Goal: Task Accomplishment & Management: Complete application form

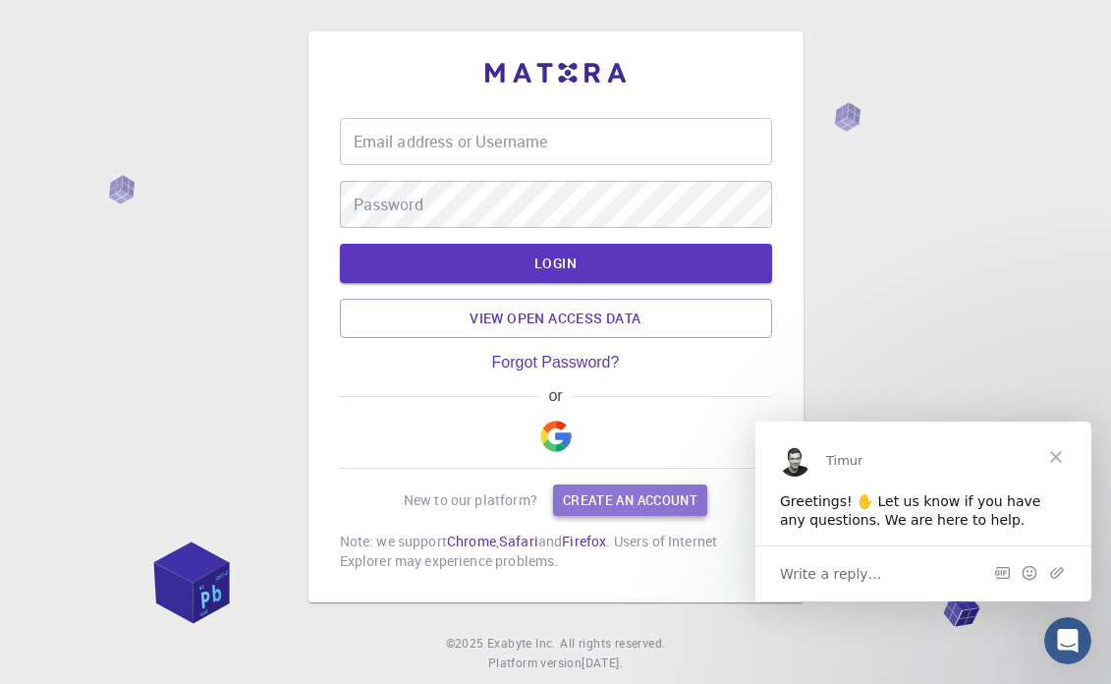
click at [633, 497] on link "Create an account" at bounding box center [630, 499] width 154 height 31
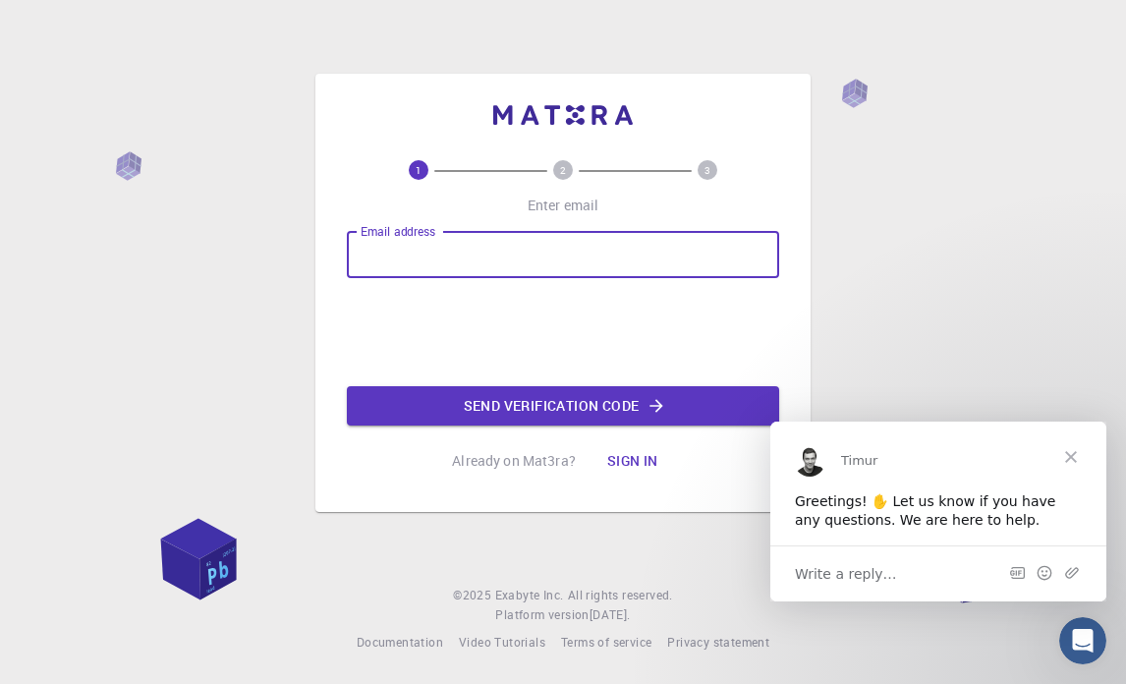
click at [526, 251] on input "Email address" at bounding box center [563, 254] width 432 height 47
type input "[EMAIL_ADDRESS][DOMAIN_NAME]"
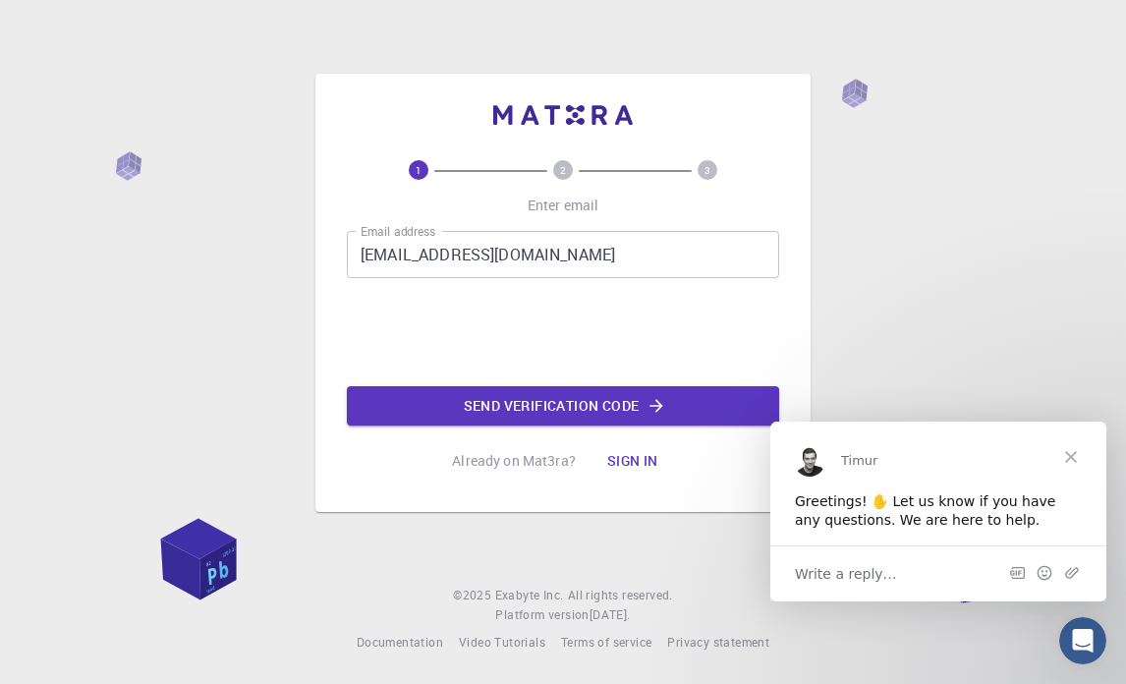
click at [560, 401] on button "Send verification code" at bounding box center [563, 405] width 432 height 39
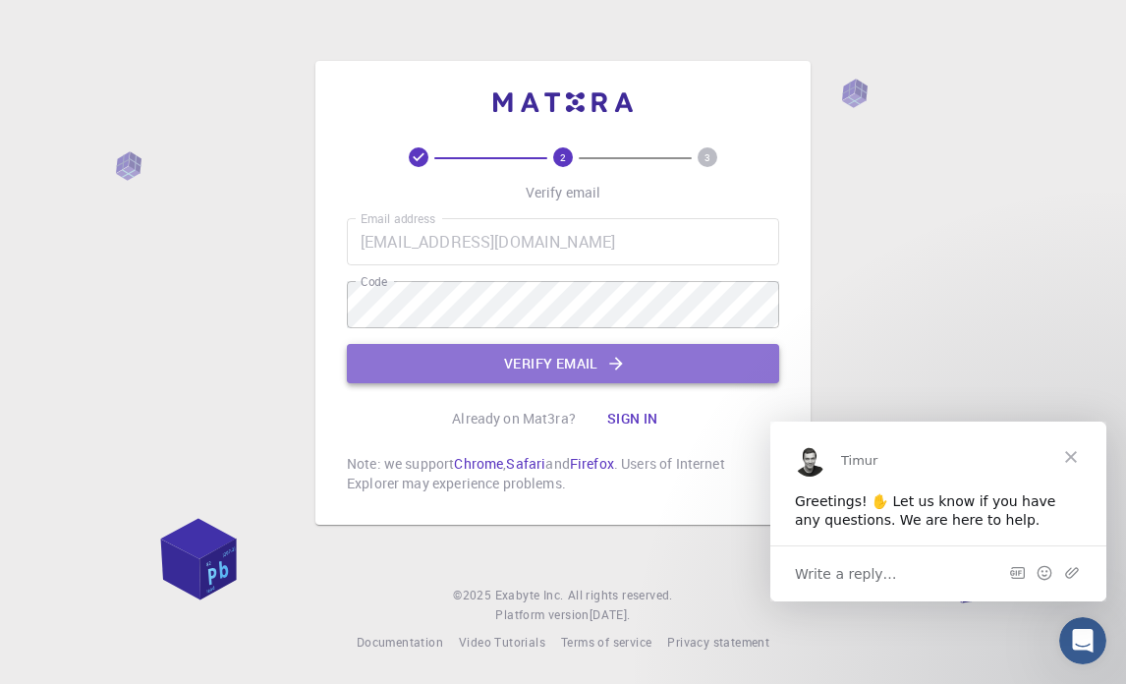
click at [533, 349] on button "Verify email" at bounding box center [563, 363] width 432 height 39
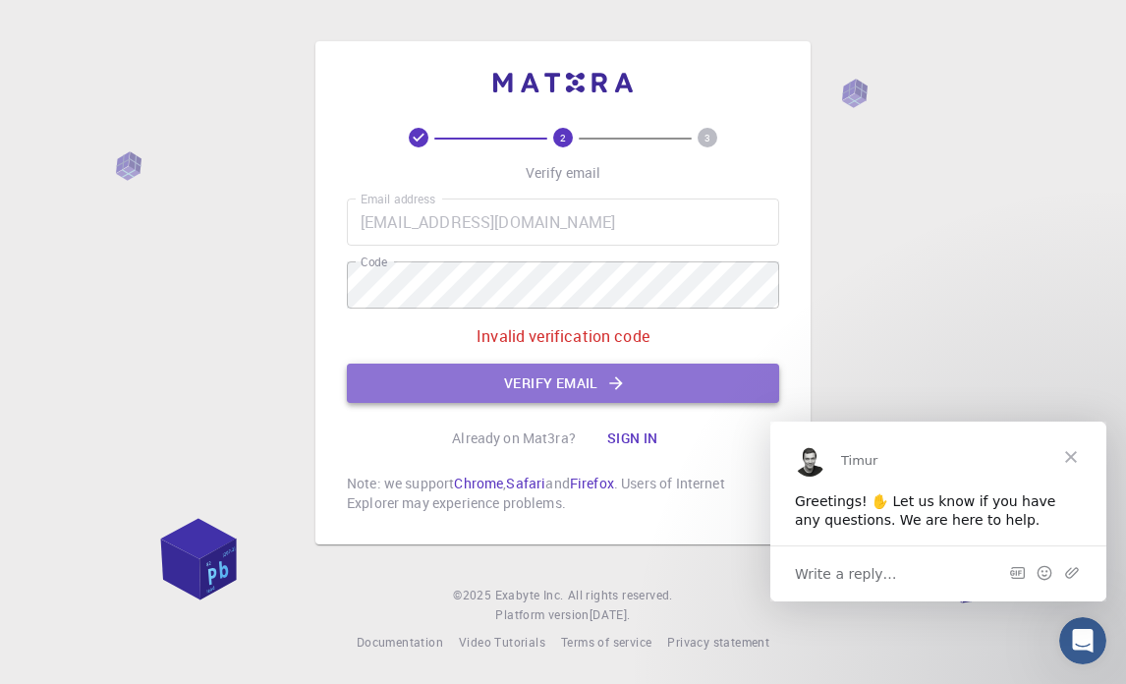
click at [590, 380] on button "Verify email" at bounding box center [563, 383] width 432 height 39
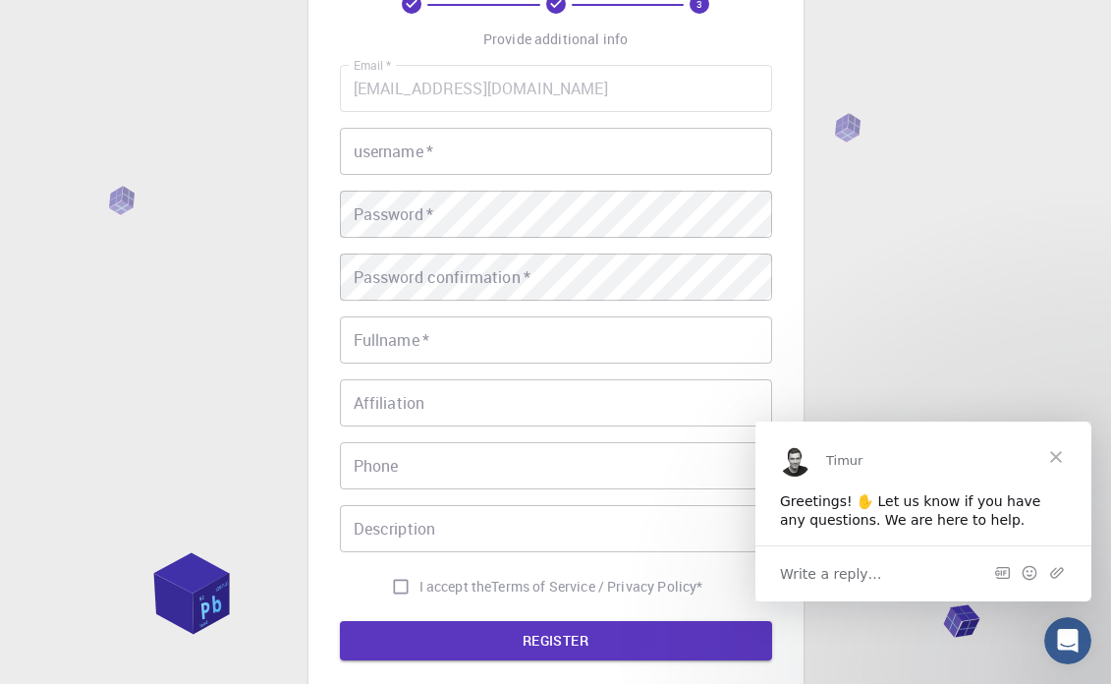
scroll to position [128, 0]
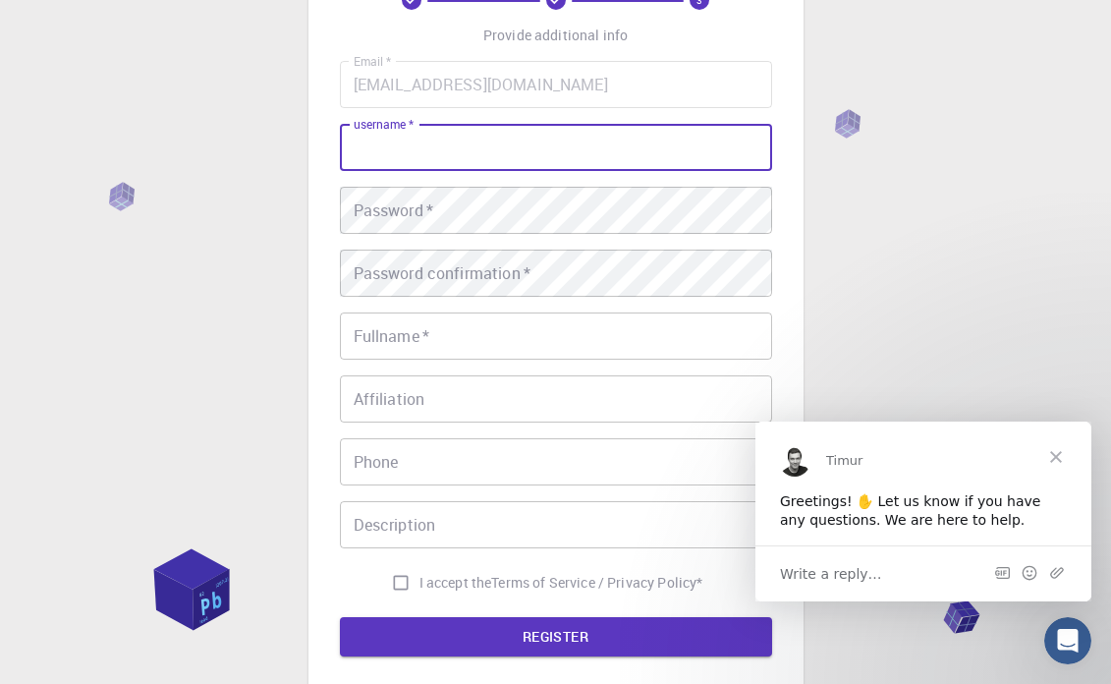
click at [454, 166] on input "username   *" at bounding box center [556, 147] width 432 height 47
type input "sum"
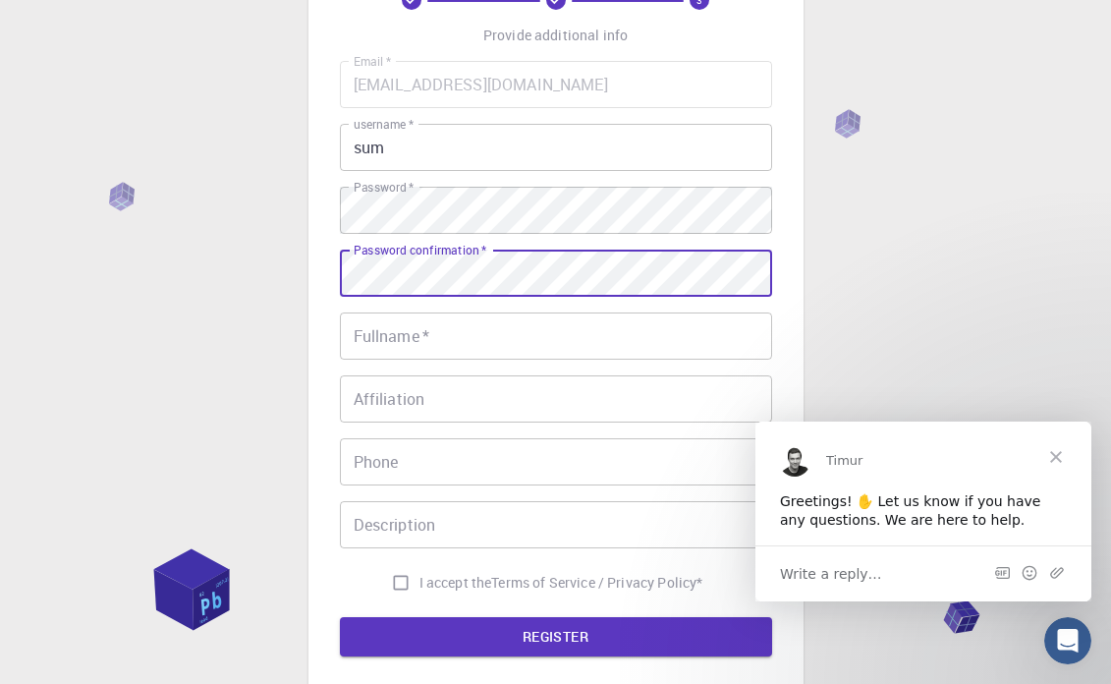
click at [467, 338] on input "Fullname   *" at bounding box center [556, 336] width 432 height 47
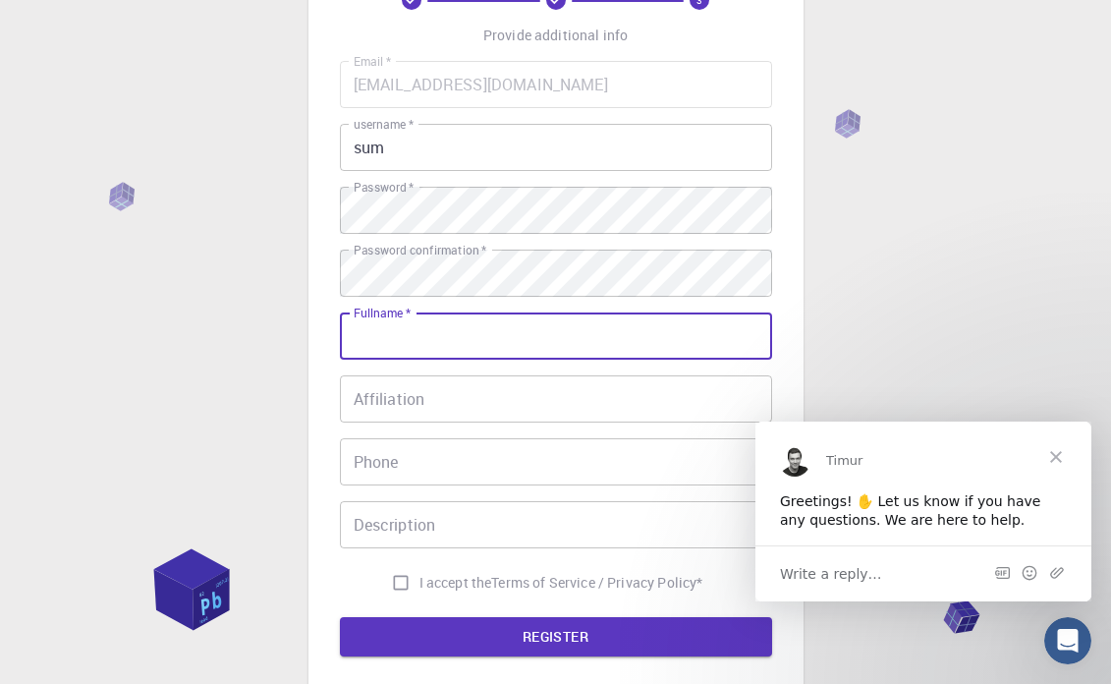
type input "Obaid ur Rehman"
type input "03415174647"
click at [441, 406] on input "Affiliation" at bounding box center [556, 398] width 432 height 47
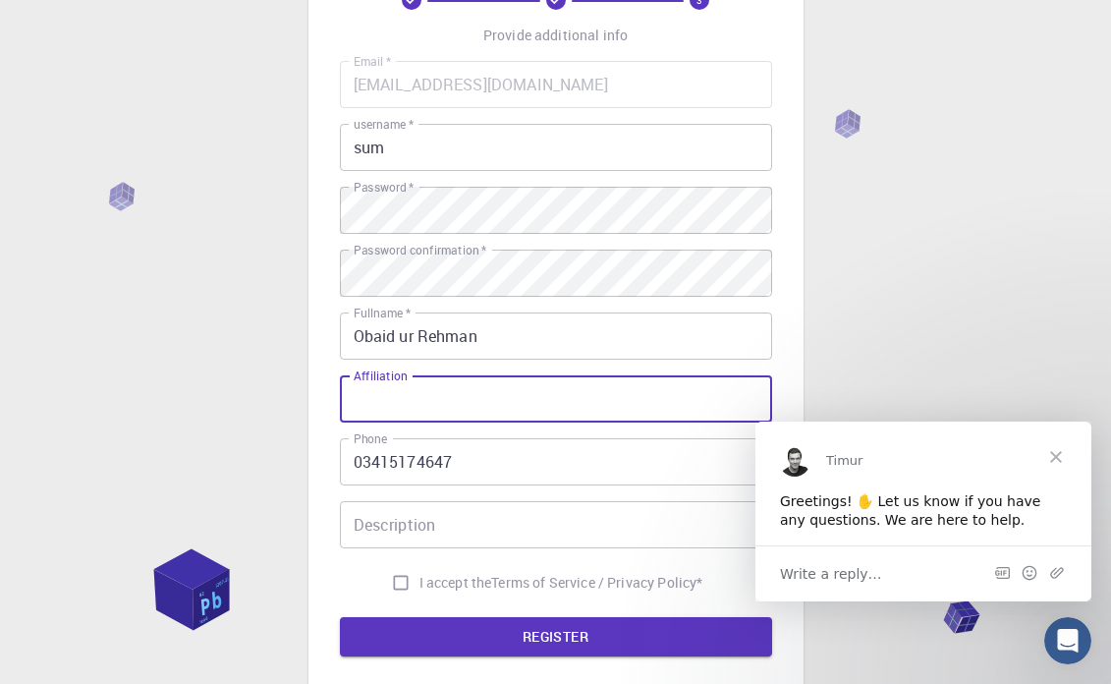
click at [387, 583] on input "I accept the Terms of Service / Privacy Policy *" at bounding box center [400, 582] width 37 height 37
checkbox input "true"
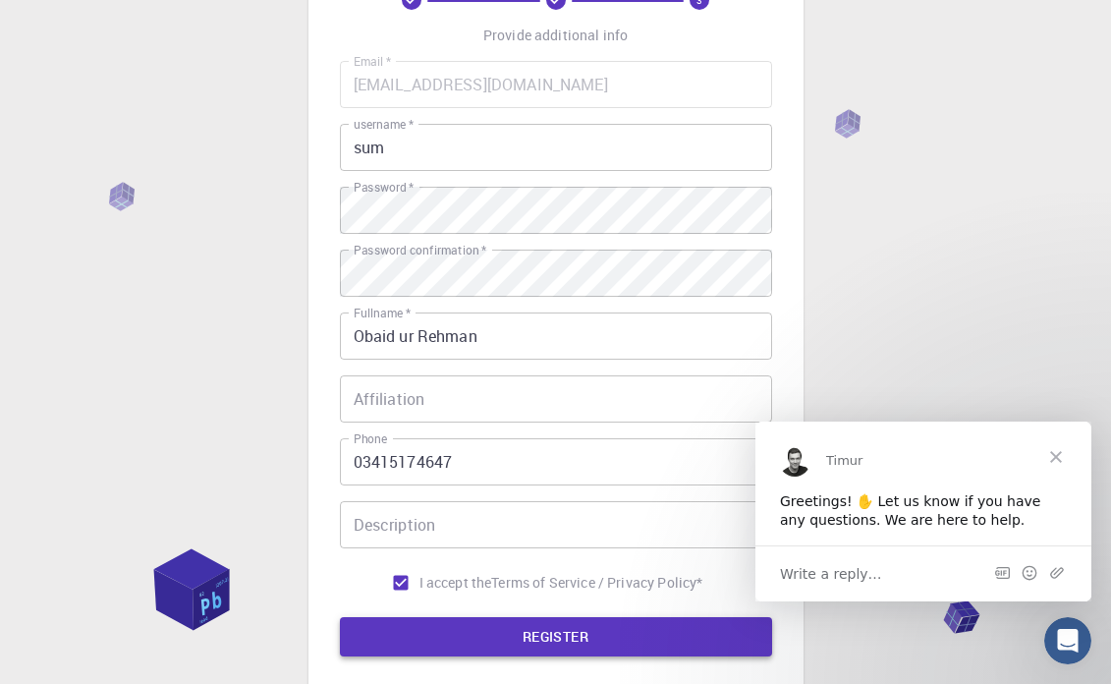
click at [546, 629] on button "REGISTER" at bounding box center [556, 636] width 432 height 39
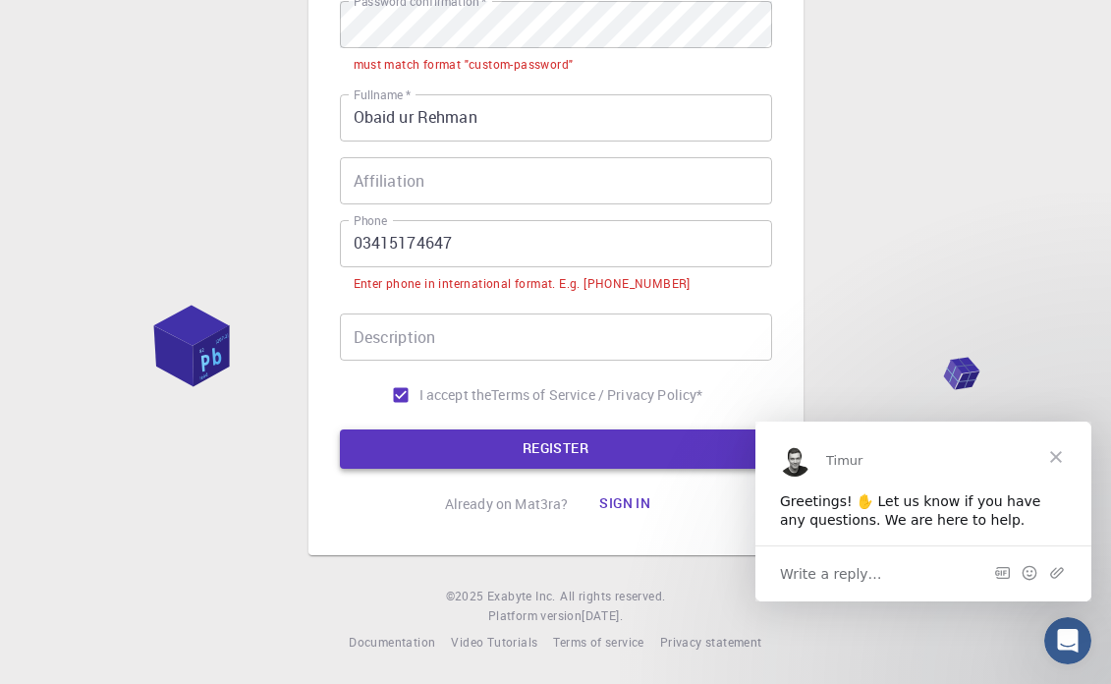
click at [582, 446] on button "REGISTER" at bounding box center [556, 448] width 432 height 39
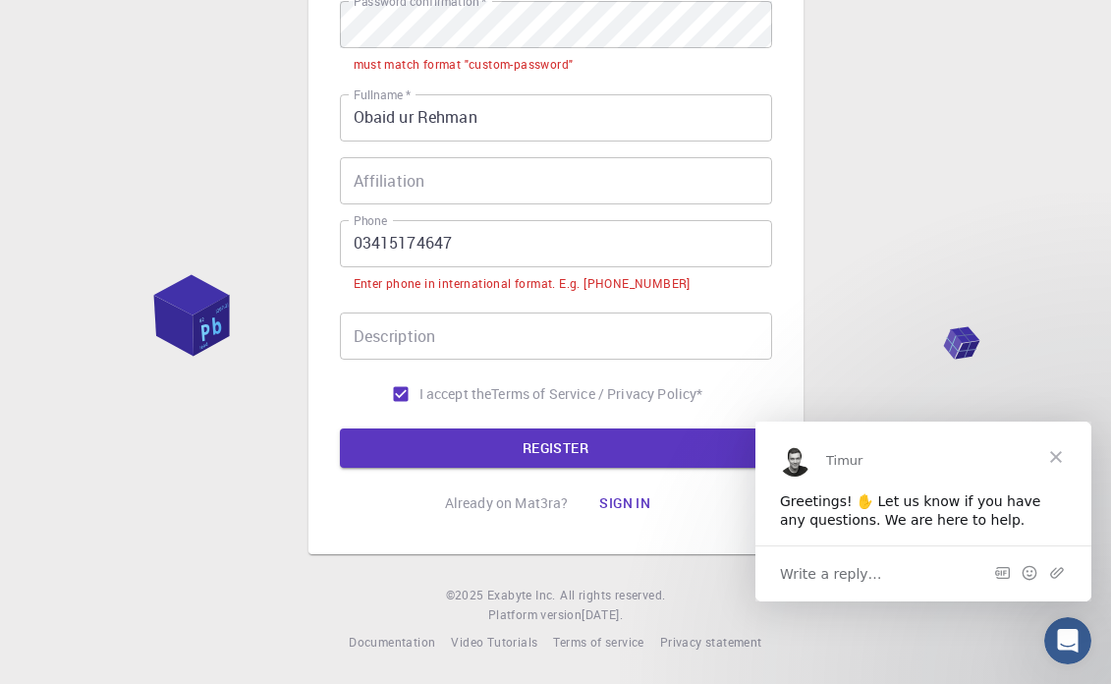
click at [363, 243] on input "03415174647" at bounding box center [556, 243] width 432 height 47
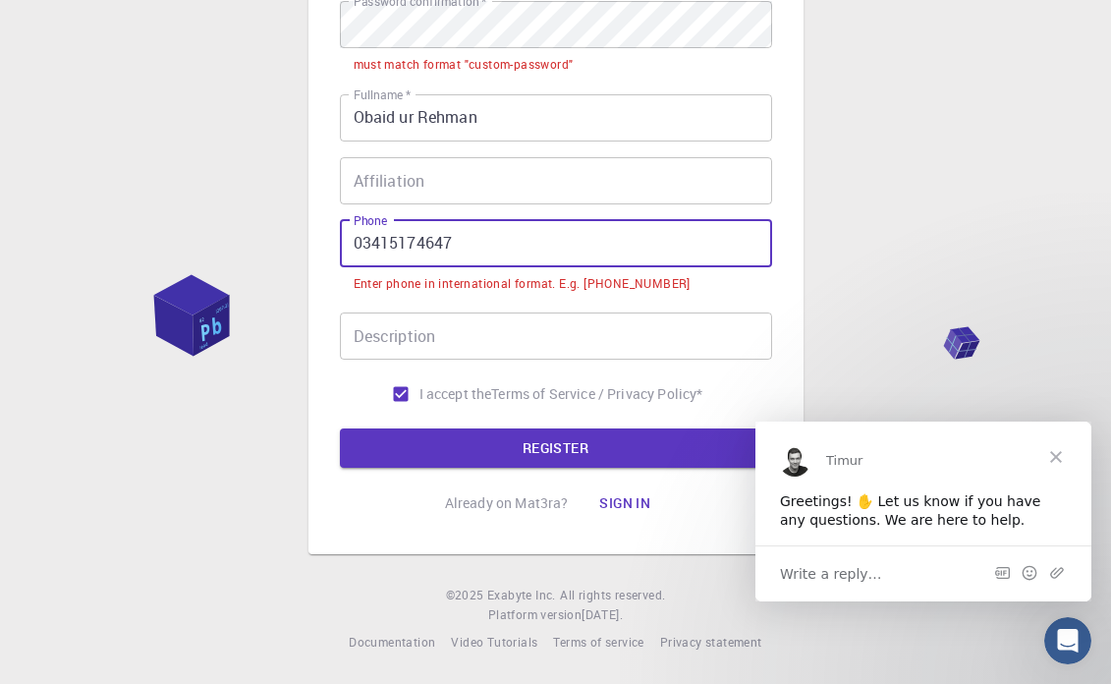
click at [446, 243] on input "03415174647" at bounding box center [556, 243] width 432 height 47
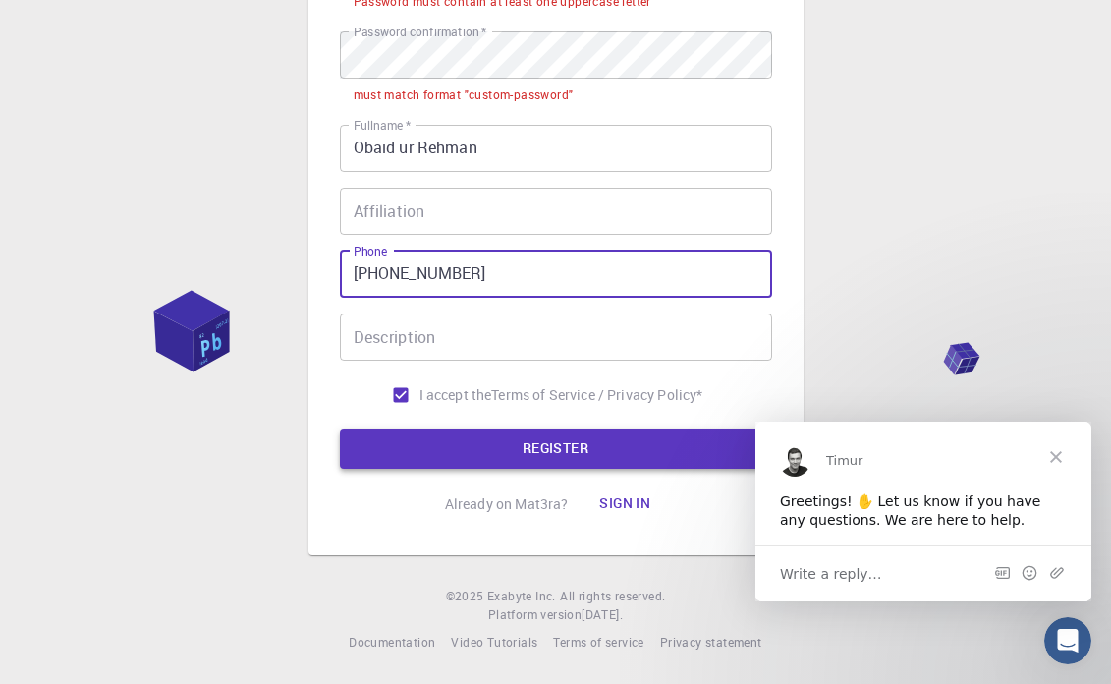
click at [554, 444] on button "REGISTER" at bounding box center [556, 448] width 432 height 39
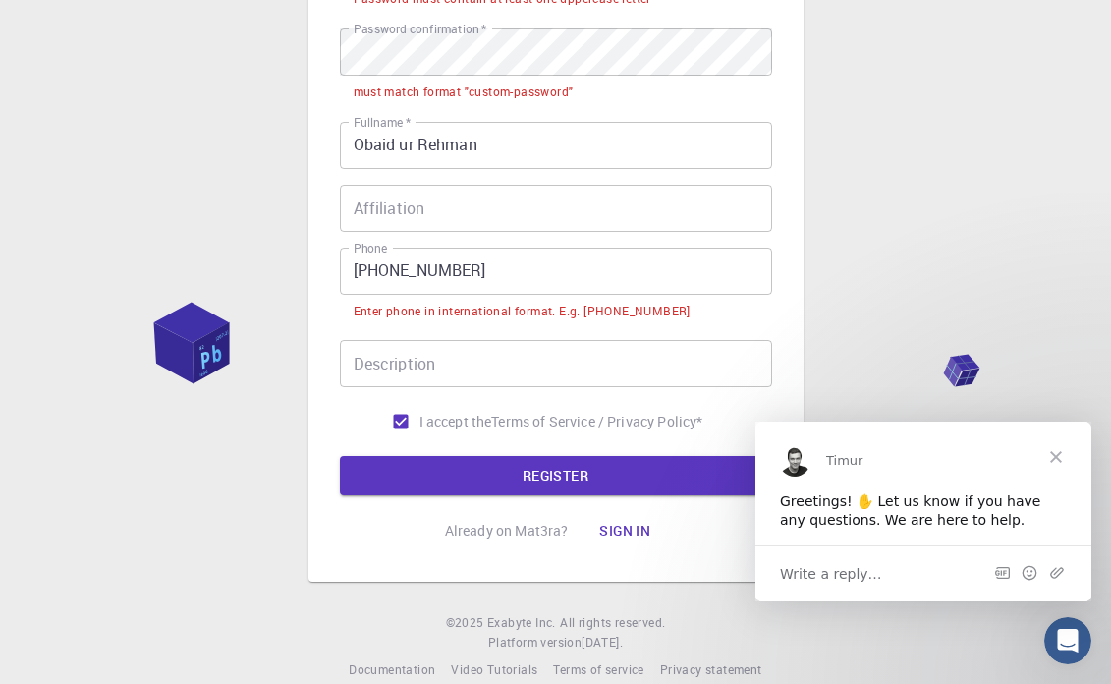
click at [388, 273] on input "[PHONE_NUMBER]" at bounding box center [556, 271] width 432 height 47
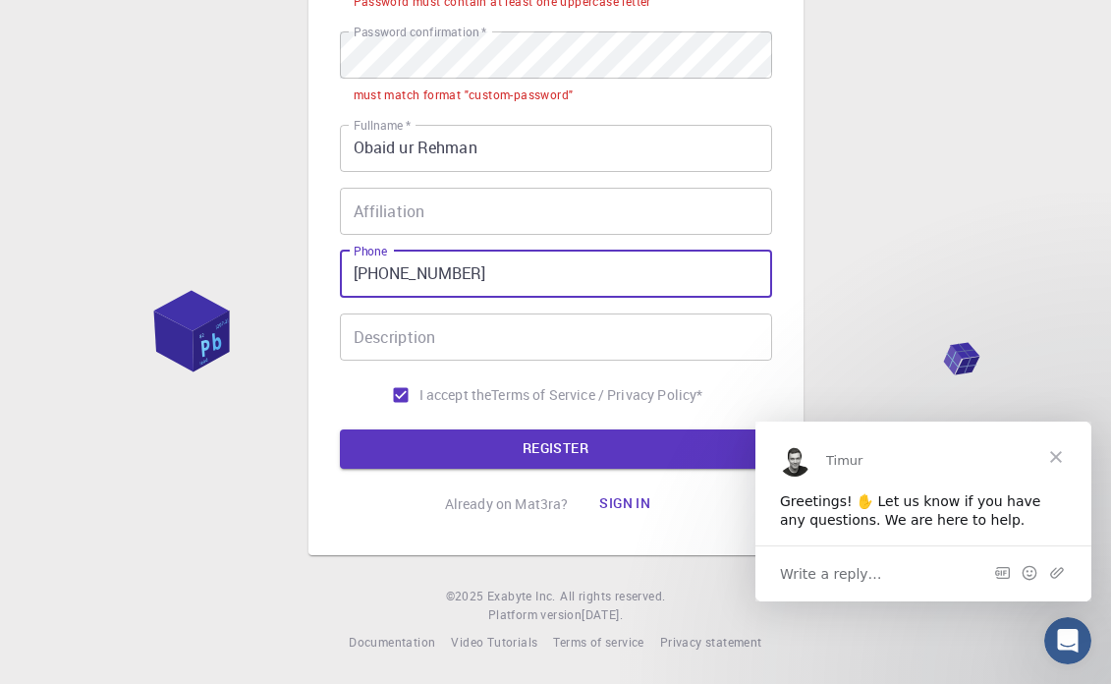
click at [410, 268] on input "[PHONE_NUMBER]" at bounding box center [556, 274] width 432 height 47
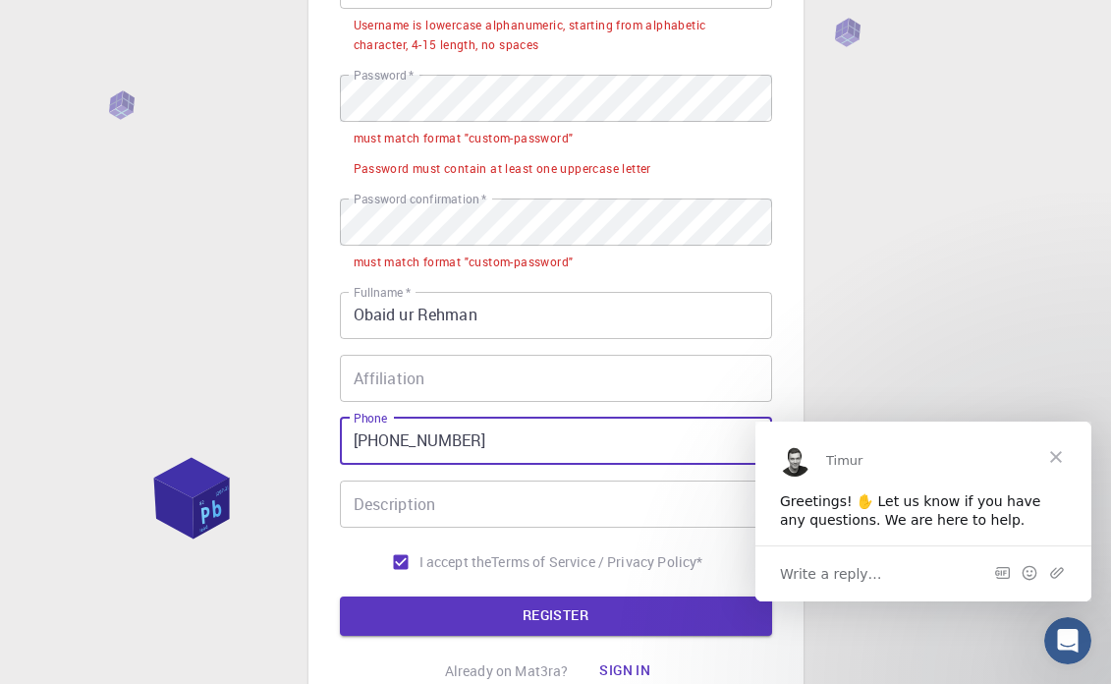
scroll to position [280, 0]
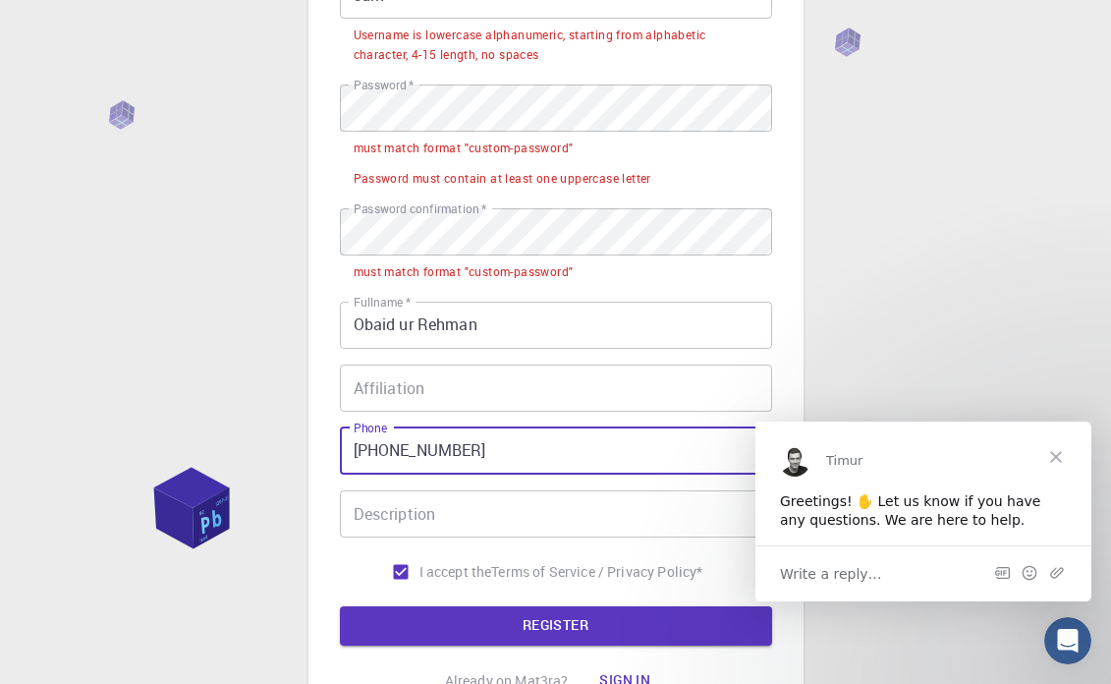
type input "[PHONE_NUMBER]"
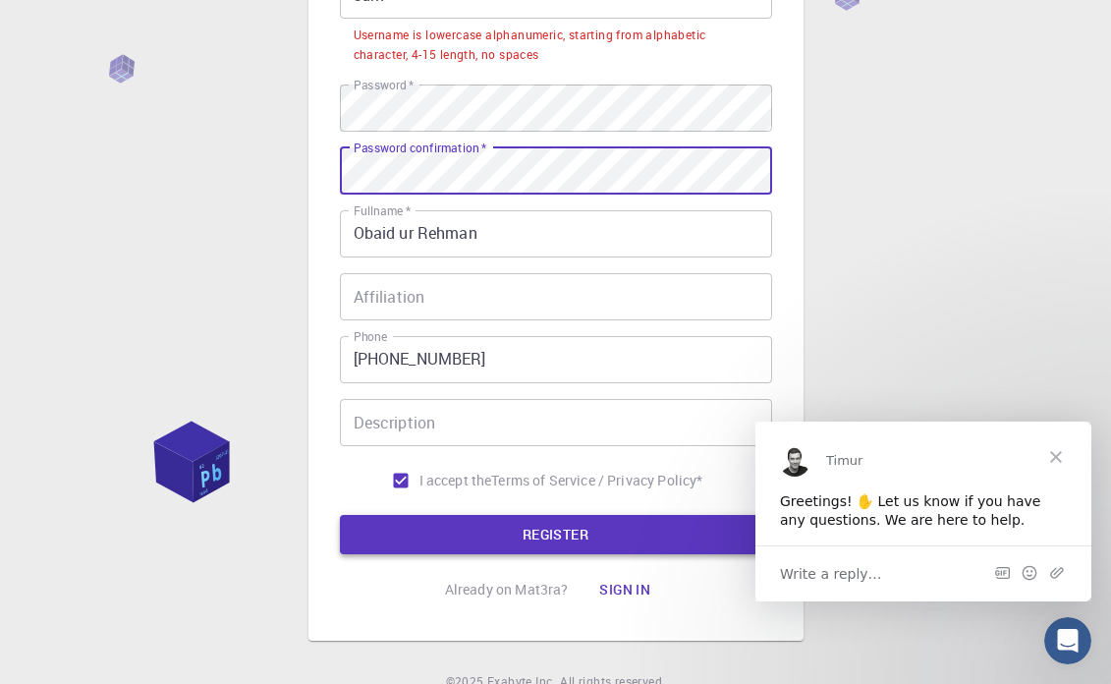
click at [570, 536] on button "REGISTER" at bounding box center [556, 534] width 432 height 39
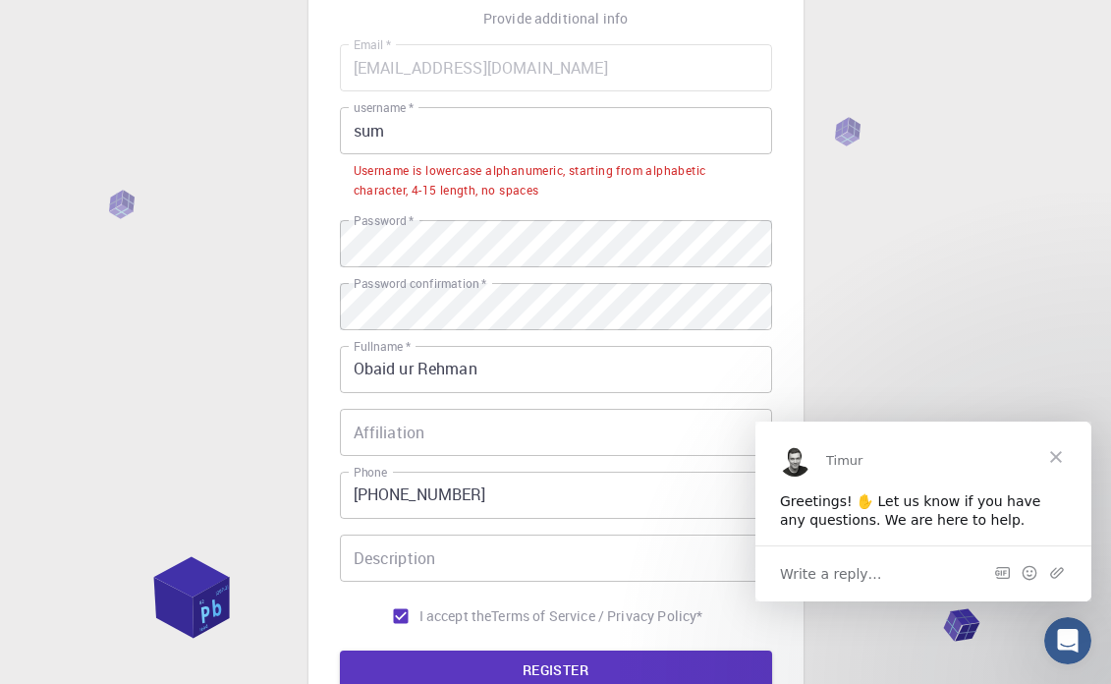
scroll to position [147, 0]
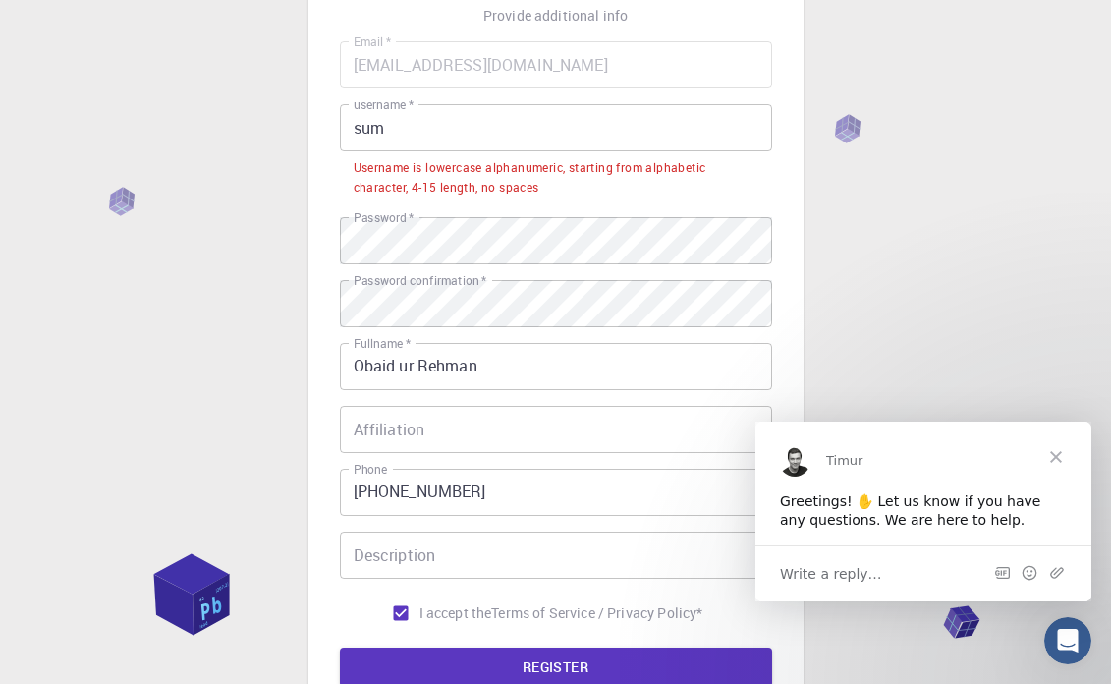
click at [440, 139] on input "sum" at bounding box center [556, 127] width 432 height 47
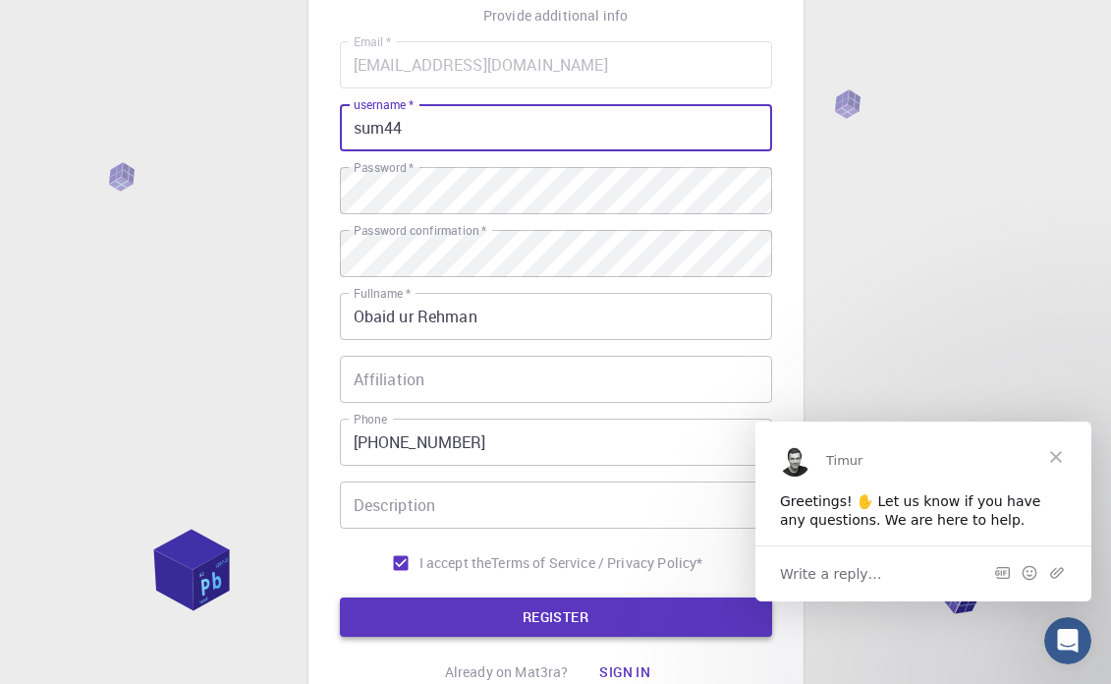
type input "sum44"
click at [597, 611] on button "REGISTER" at bounding box center [556, 616] width 432 height 39
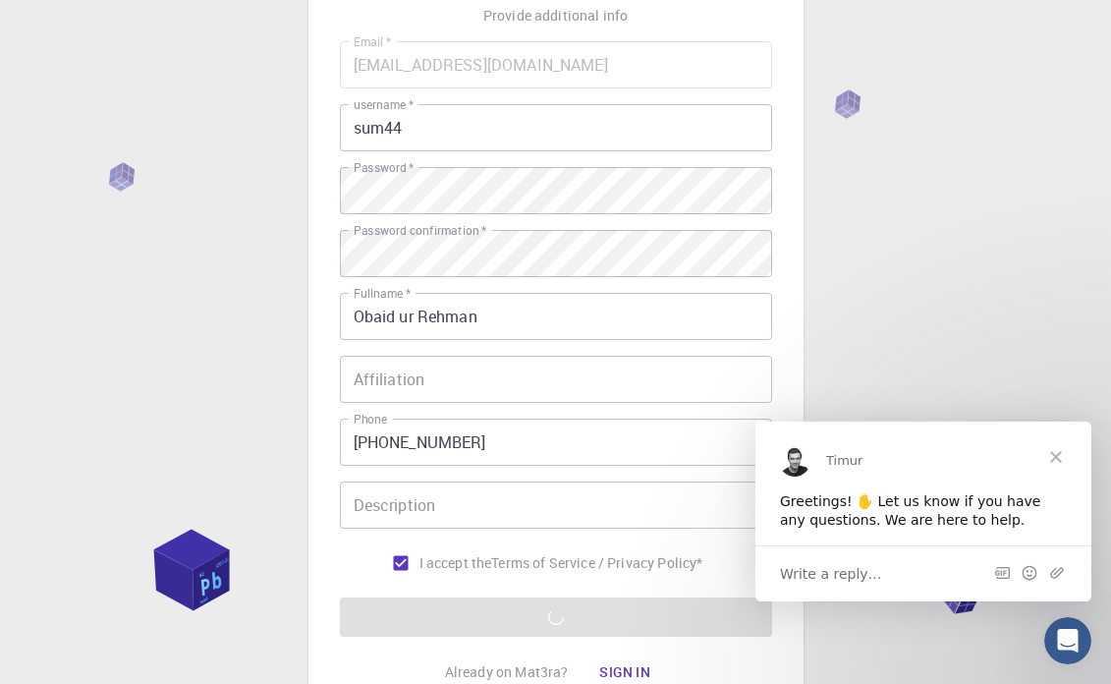
click at [1058, 459] on span "Close" at bounding box center [1056, 456] width 71 height 71
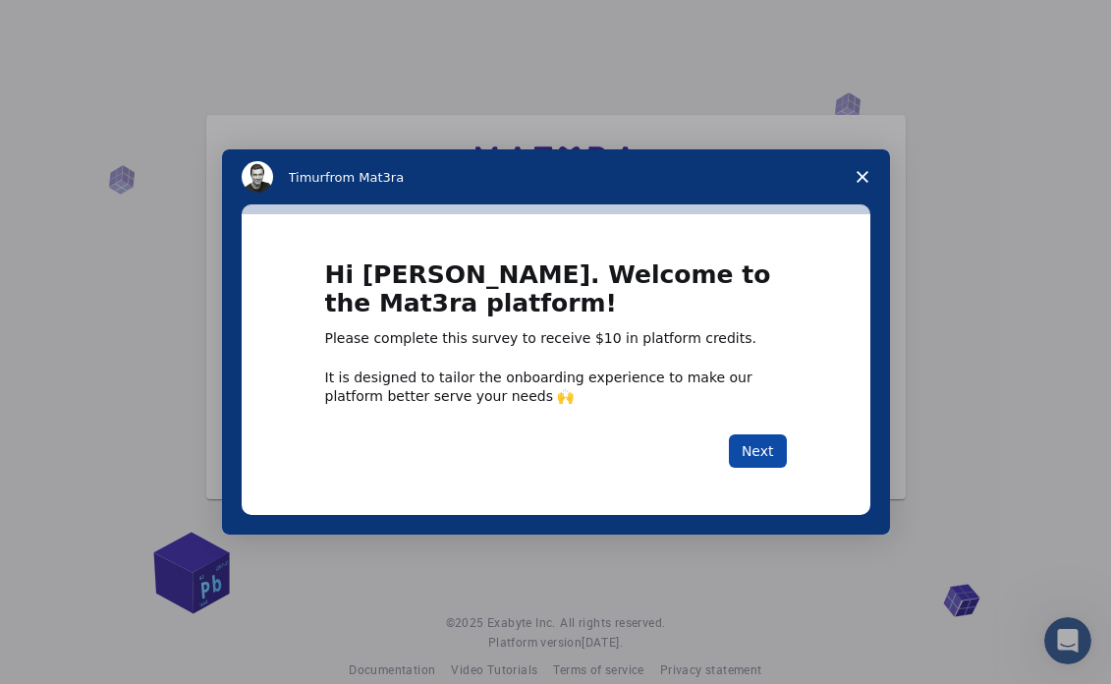
click at [751, 452] on button "Next" at bounding box center [758, 450] width 58 height 33
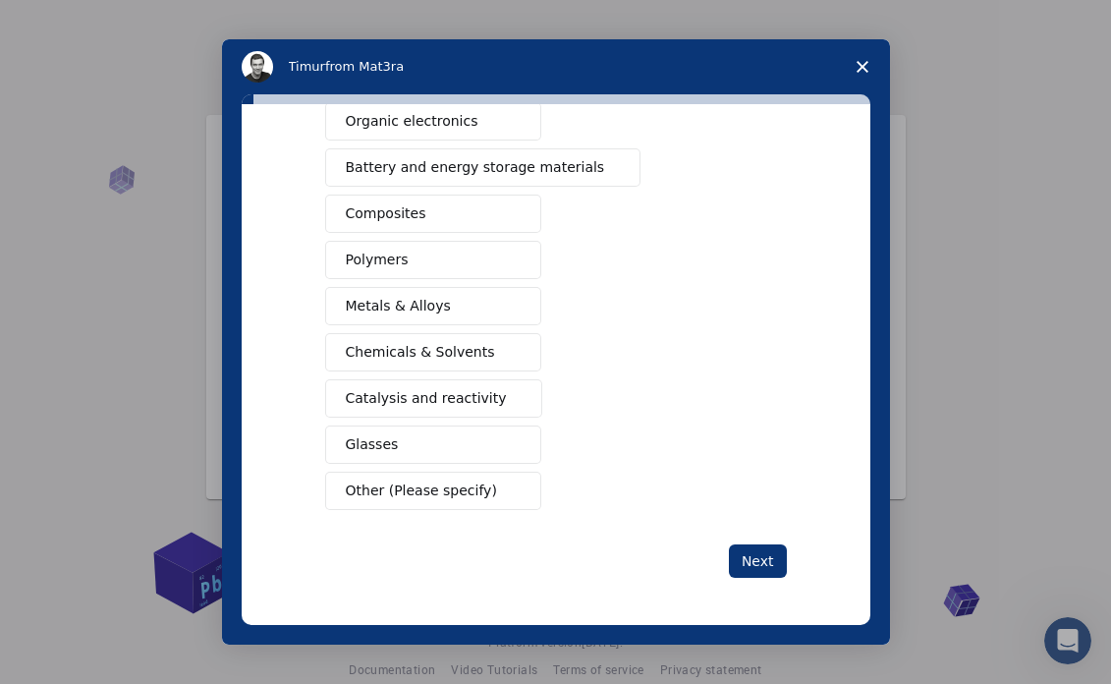
scroll to position [232, 0]
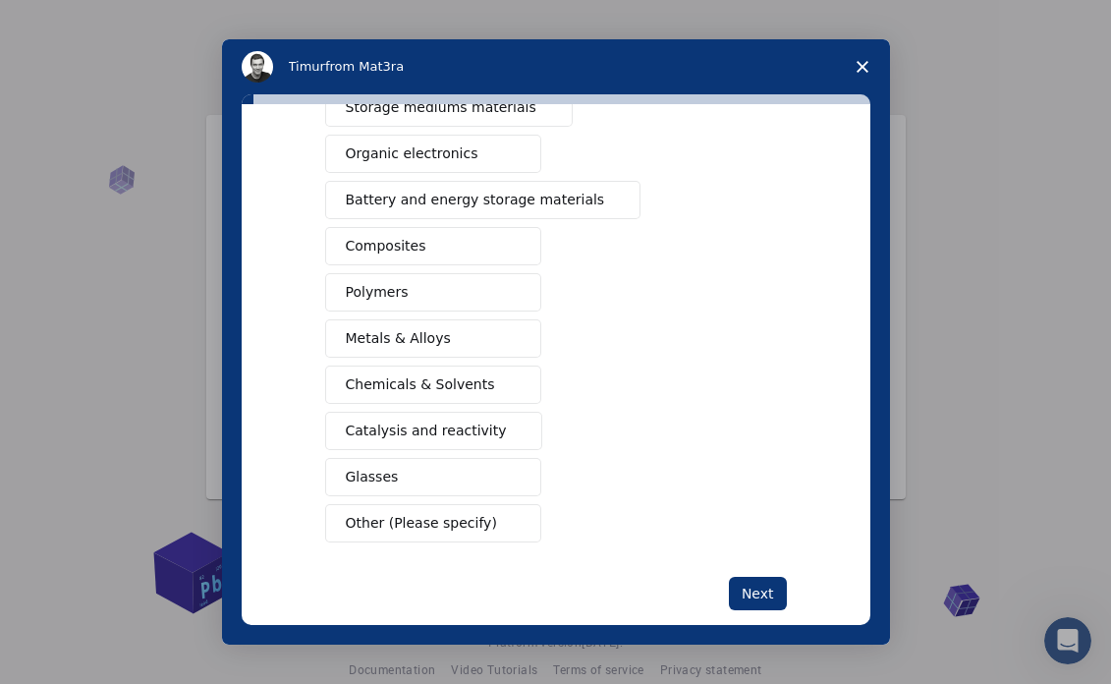
click at [457, 524] on span "Other (Please specify)" at bounding box center [421, 523] width 151 height 21
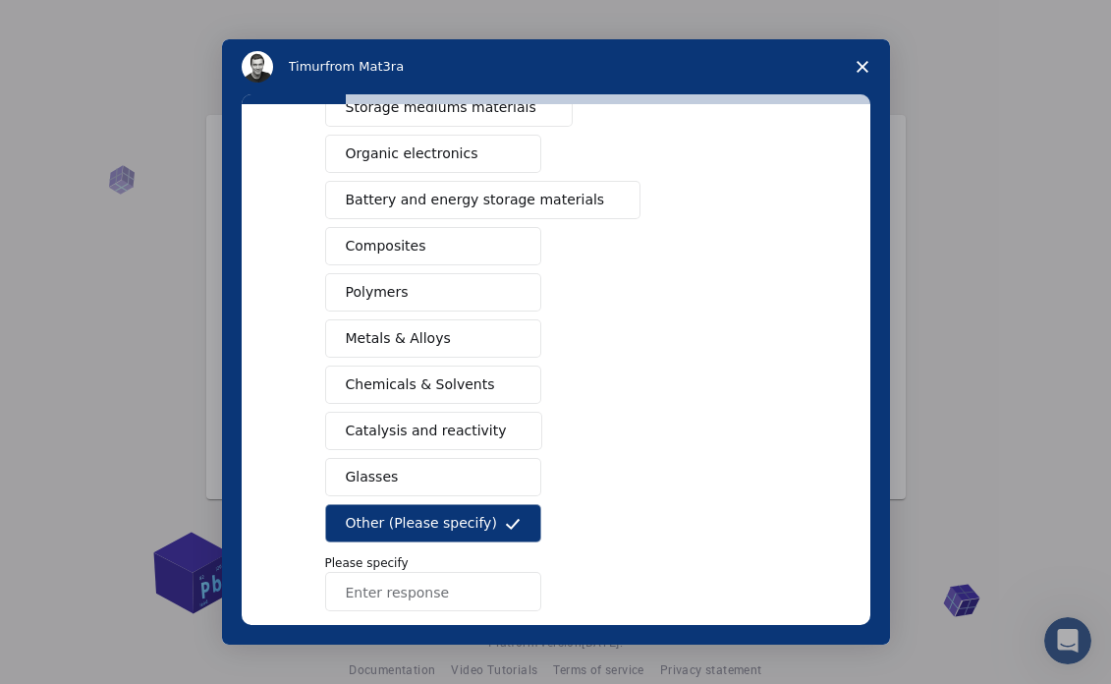
scroll to position [333, 0]
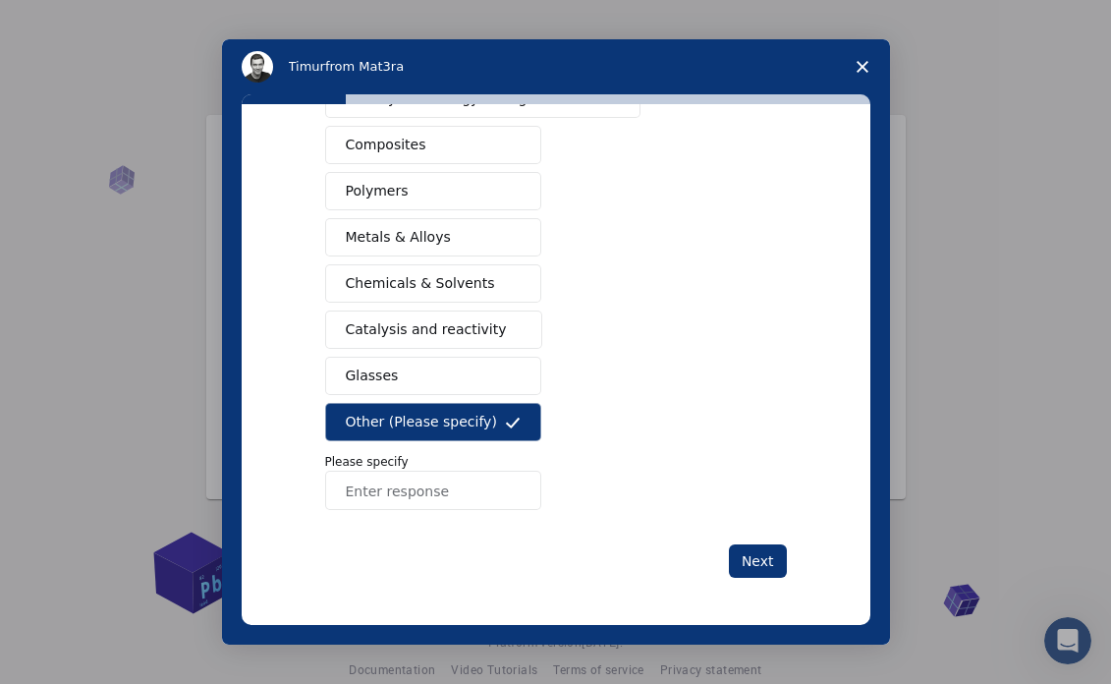
click at [390, 497] on input "Enter response" at bounding box center [433, 490] width 216 height 39
type input "data visualization"
click at [742, 565] on button "Next" at bounding box center [758, 560] width 58 height 33
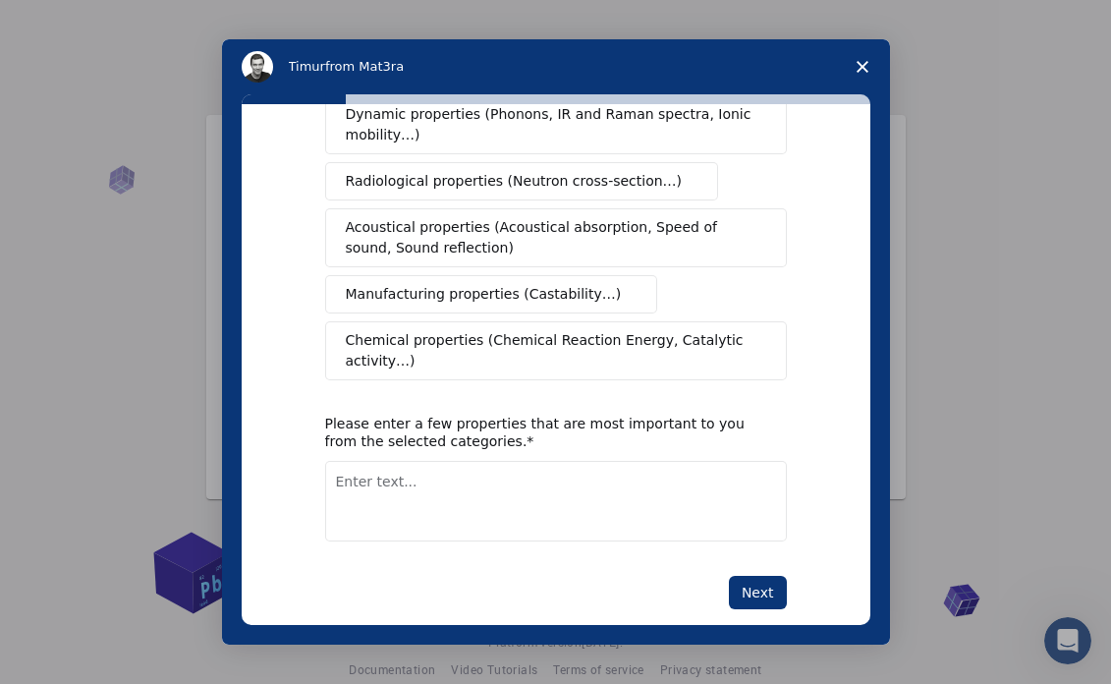
scroll to position [386, 0]
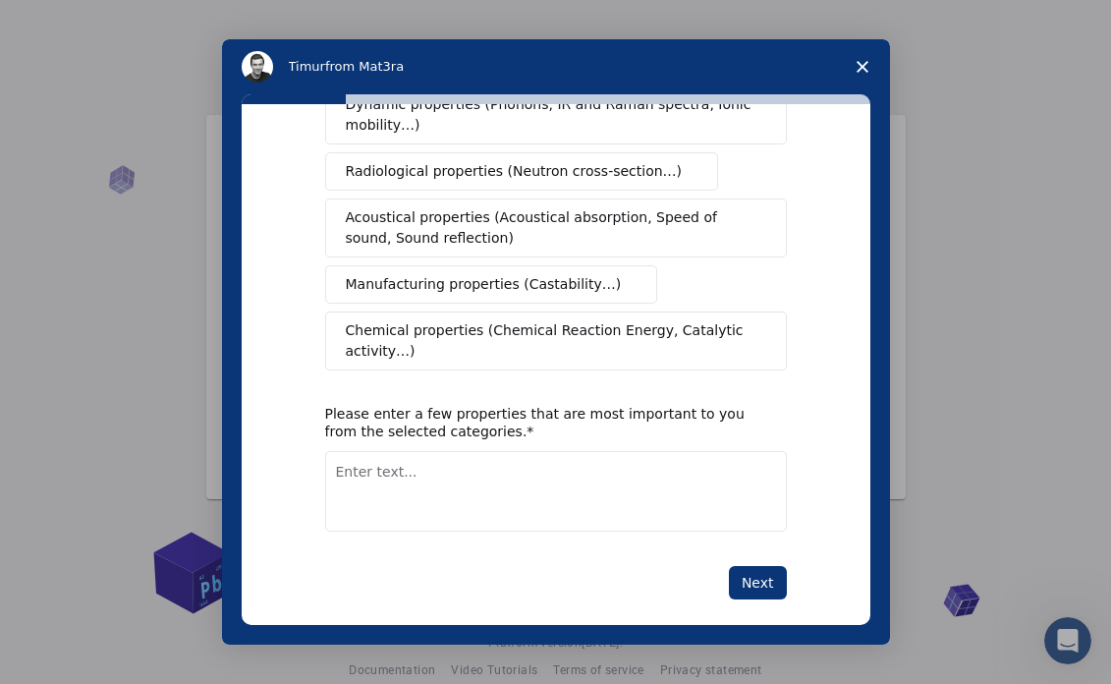
click at [527, 451] on textarea "Enter text..." at bounding box center [556, 491] width 462 height 81
paste textarea "this is my data for coke studio [GEOGRAPHIC_DATA], generate interactive cards b…"
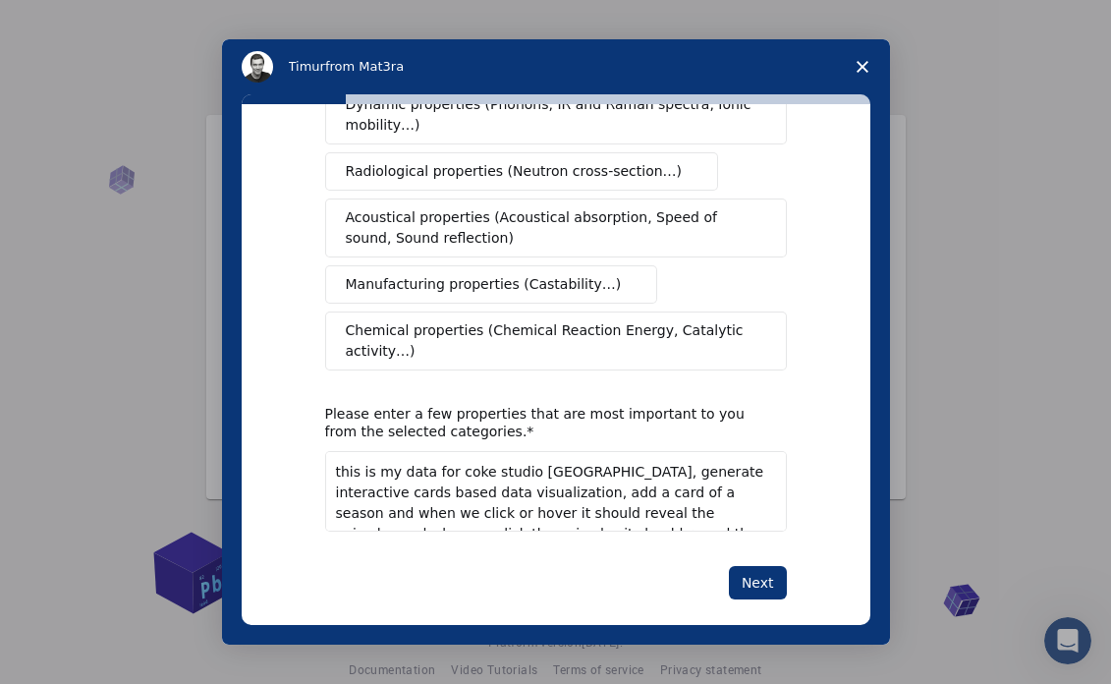
scroll to position [74, 0]
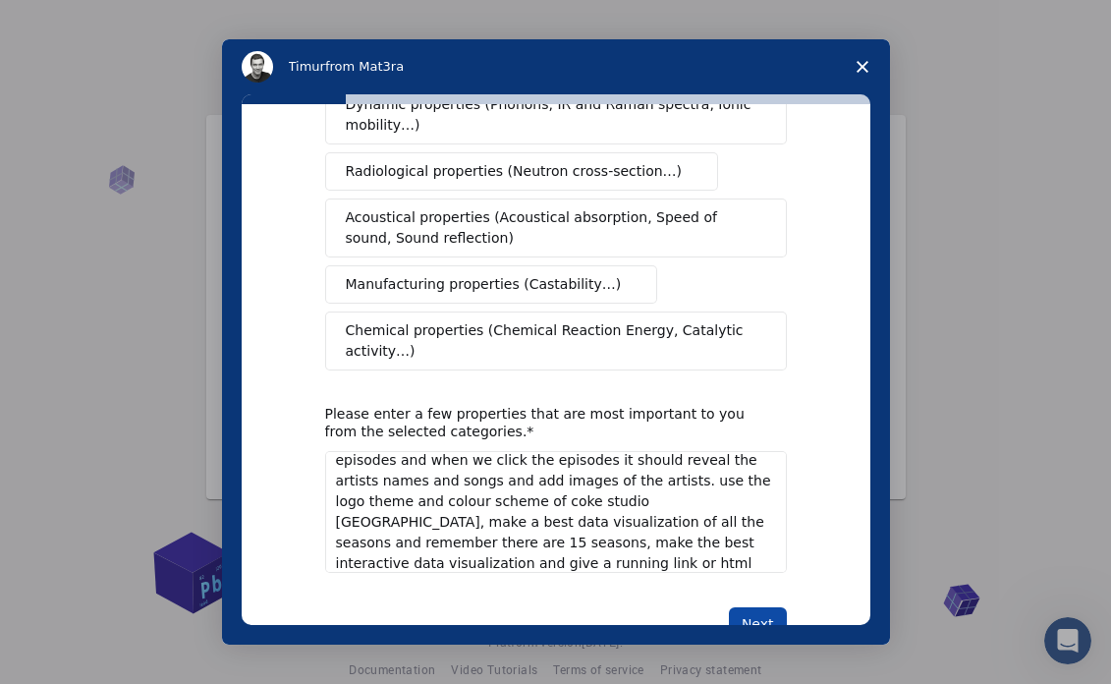
type textarea "this is my data for coke studio [GEOGRAPHIC_DATA], generate interactive cards b…"
click at [764, 607] on button "Next" at bounding box center [758, 623] width 58 height 33
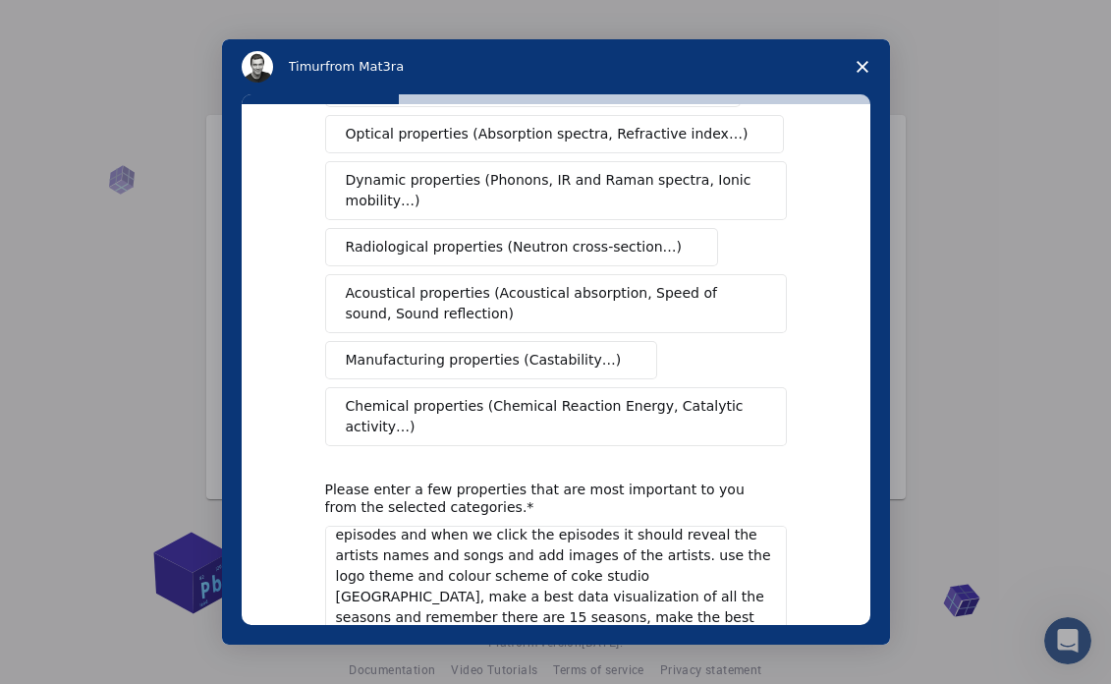
scroll to position [331, 0]
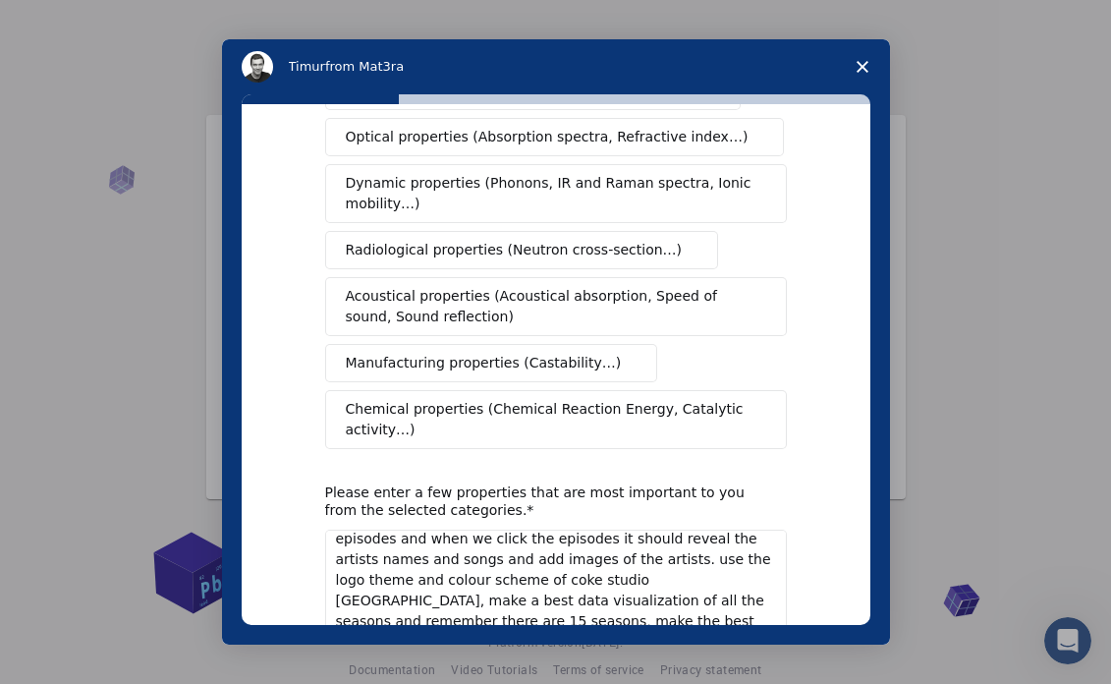
click at [612, 345] on button "Manufacturing properties (Castability…)" at bounding box center [491, 363] width 333 height 38
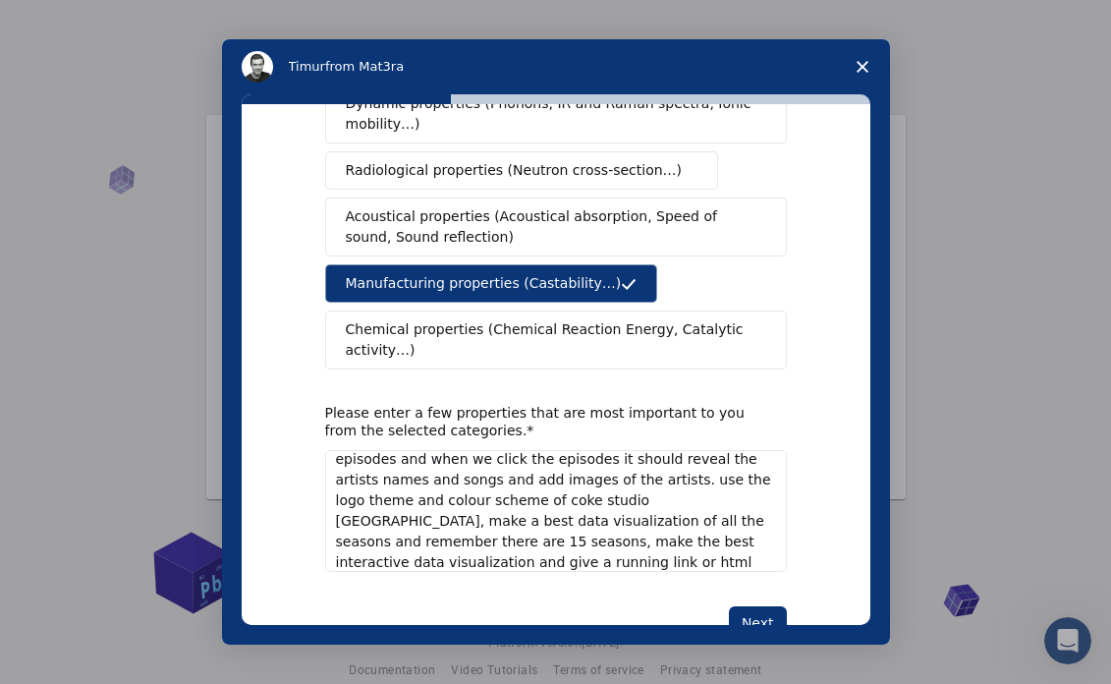
scroll to position [427, 0]
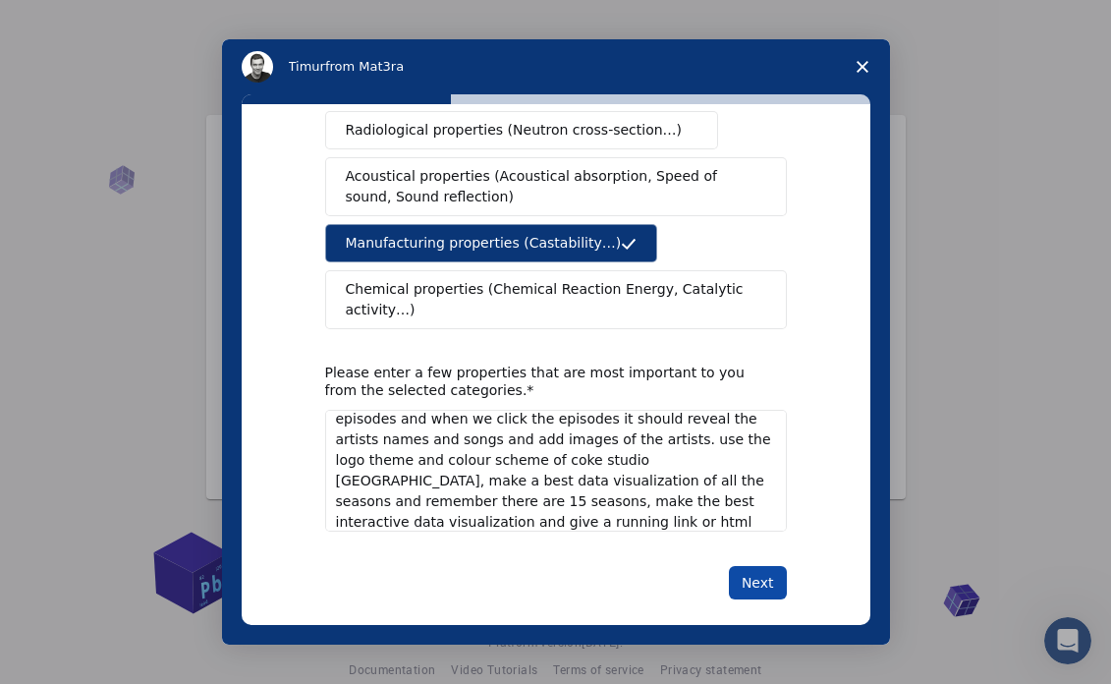
click at [757, 566] on button "Next" at bounding box center [758, 582] width 58 height 33
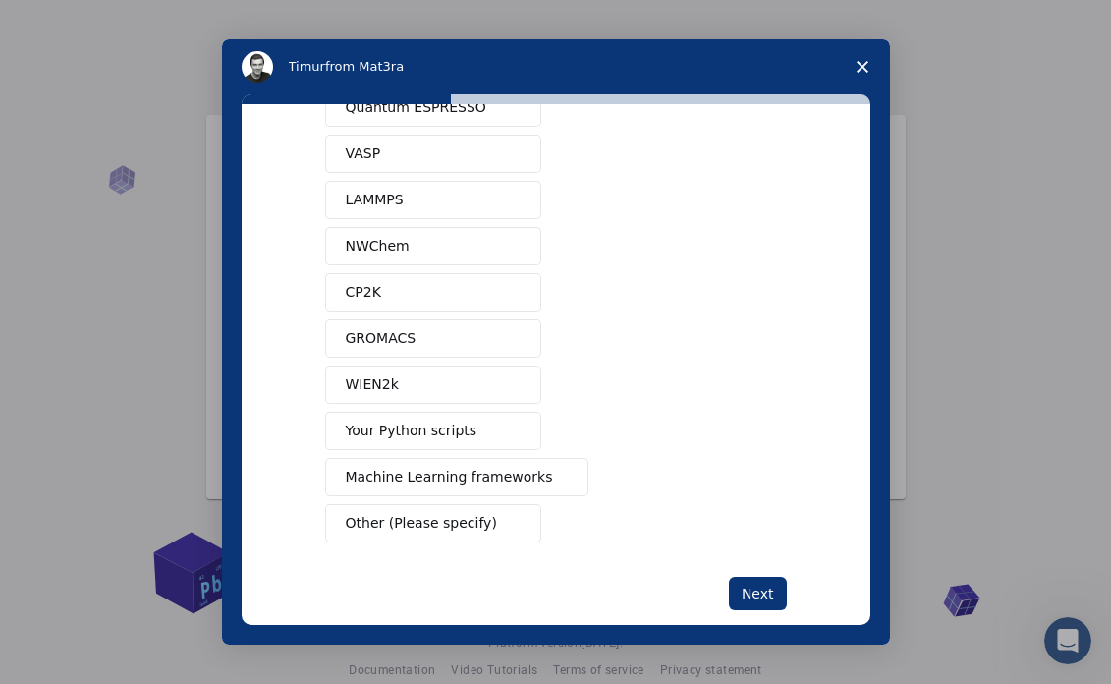
scroll to position [123, 0]
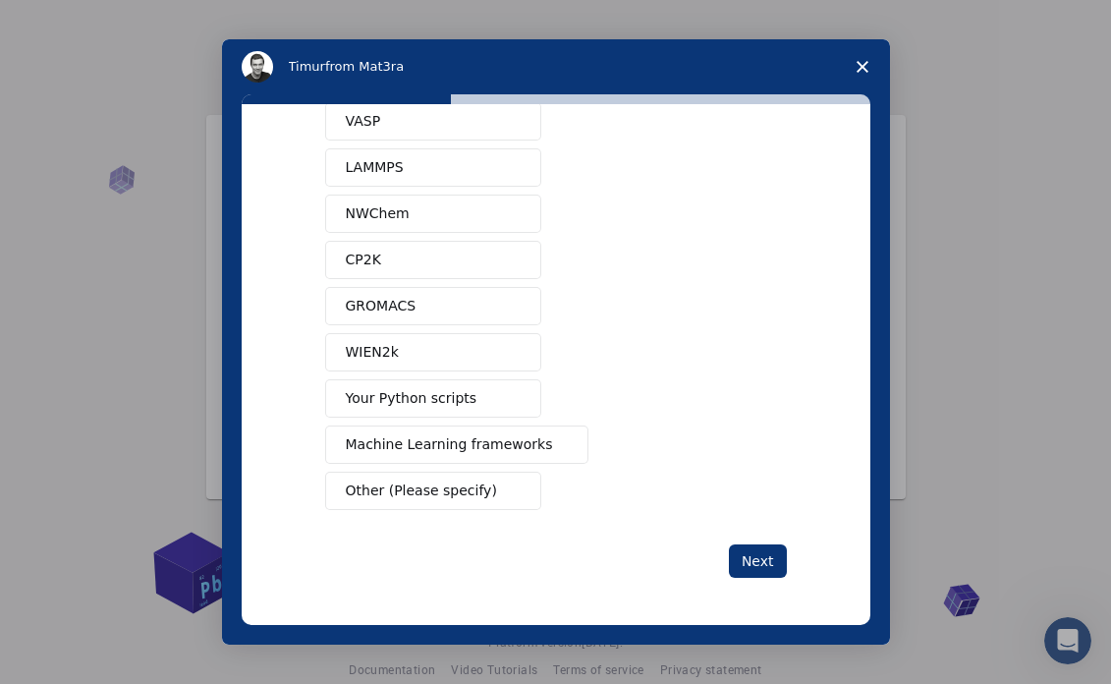
click at [422, 490] on span "Other (Please specify)" at bounding box center [421, 491] width 151 height 21
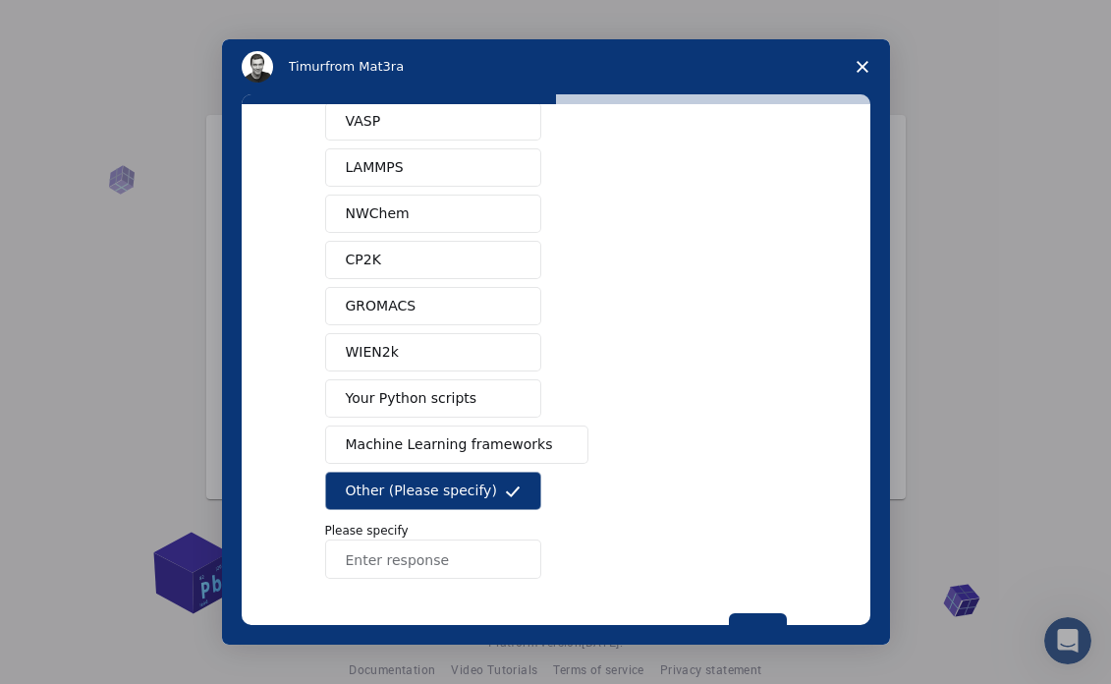
click at [412, 558] on input "Enter response" at bounding box center [433, 559] width 216 height 39
type input "none"
click at [742, 611] on div "What software applications are you using? Quantum ESPRESSO VASP LAMMPS NWChem C…" at bounding box center [556, 337] width 462 height 618
click at [761, 618] on button "Next" at bounding box center [758, 629] width 58 height 33
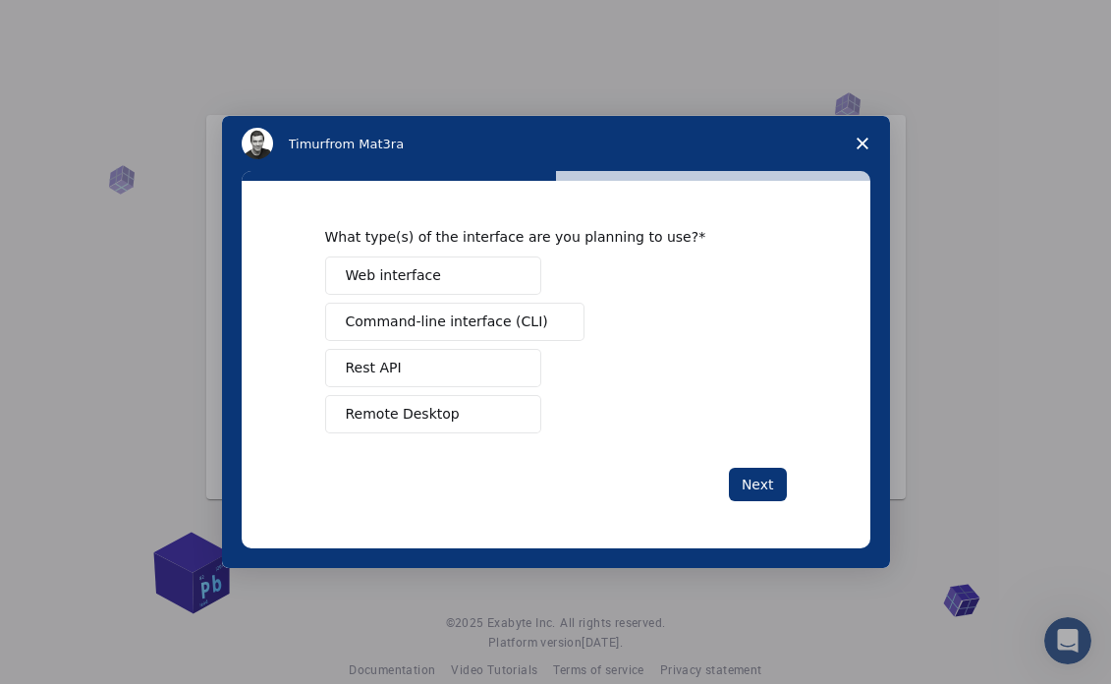
scroll to position [0, 0]
click at [483, 285] on button "Web interface" at bounding box center [433, 275] width 216 height 38
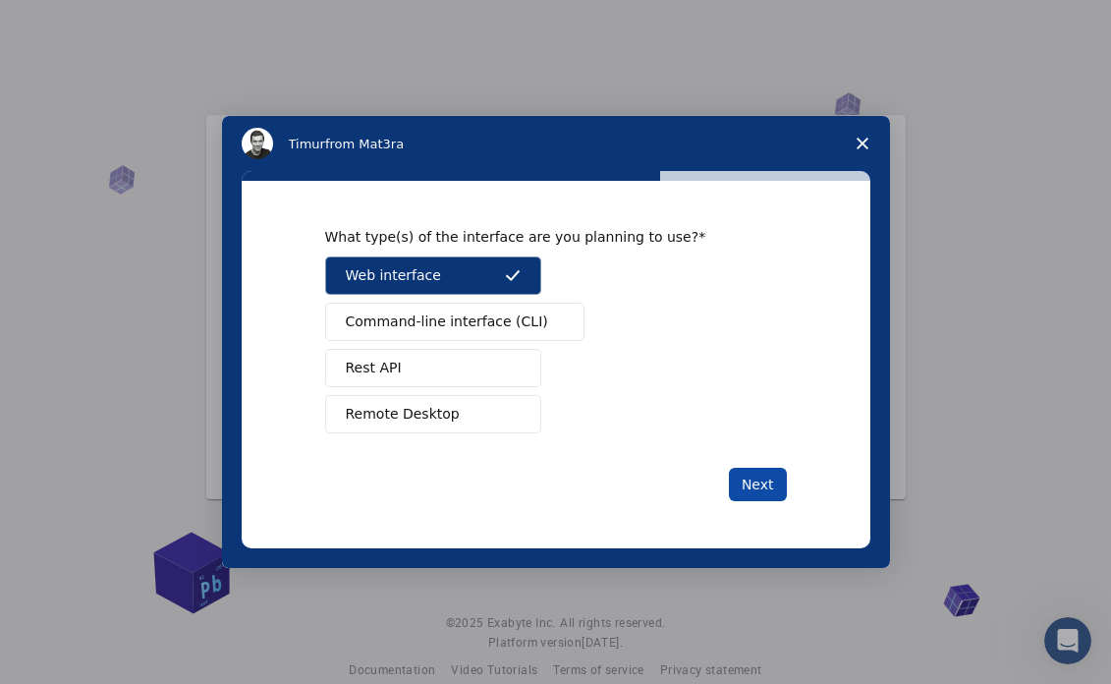
click at [760, 487] on button "Next" at bounding box center [758, 484] width 58 height 33
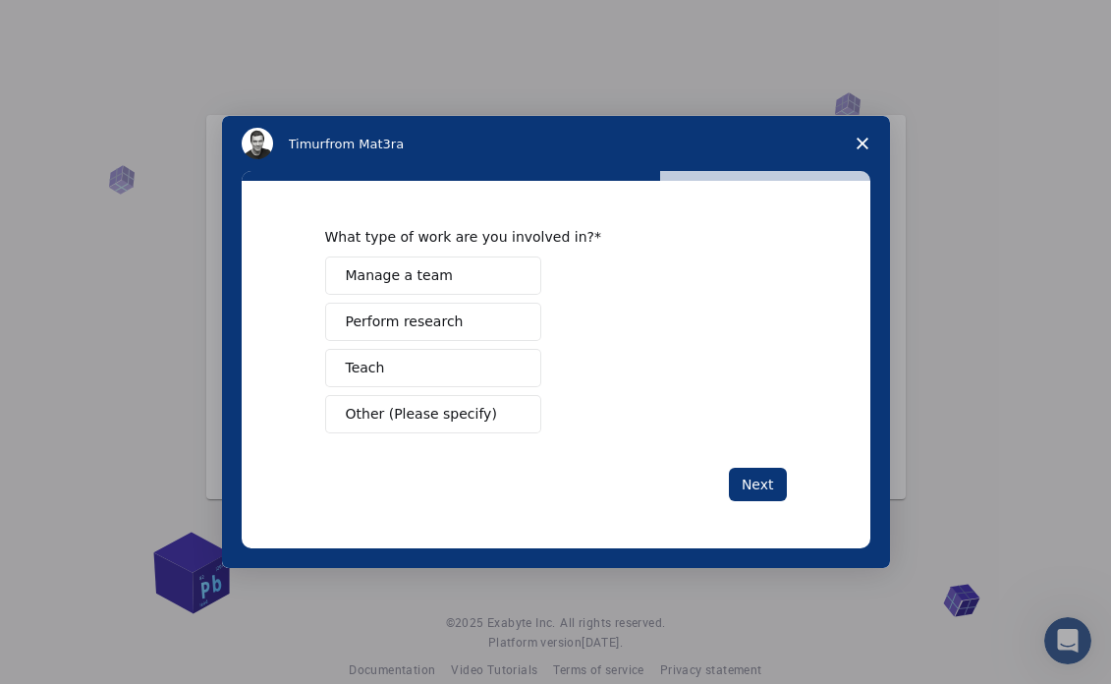
click at [485, 409] on span "Other (Please specify)" at bounding box center [421, 414] width 151 height 21
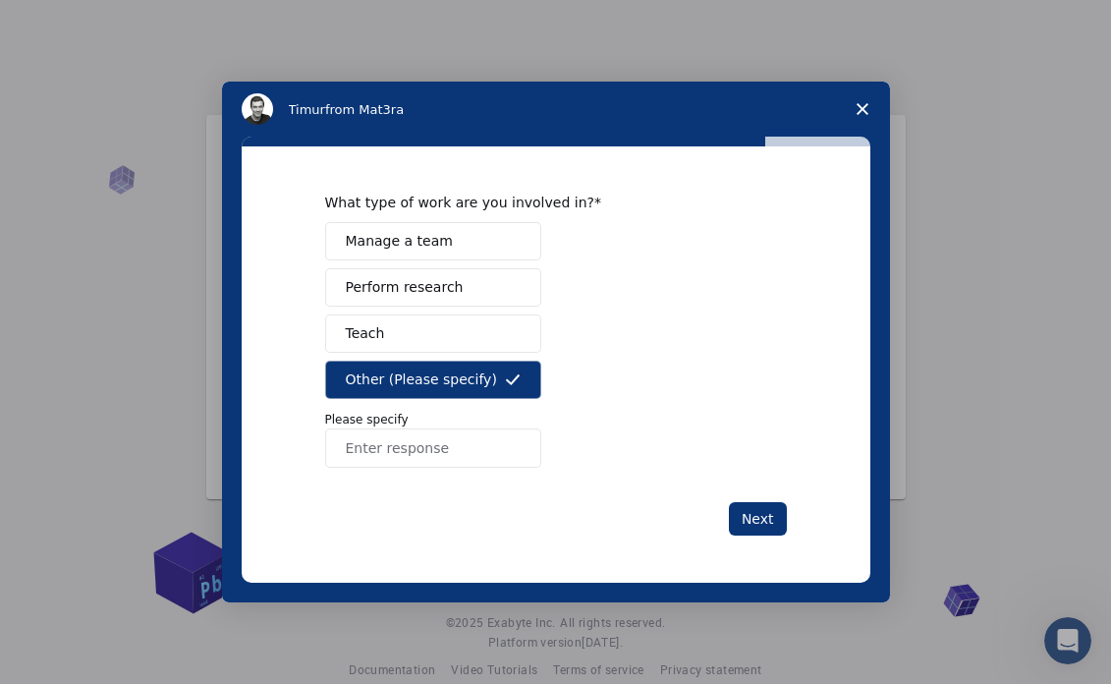
click at [444, 463] on input "Enter response" at bounding box center [433, 447] width 216 height 39
type input "assignment"
click at [758, 519] on button "Next" at bounding box center [758, 518] width 58 height 33
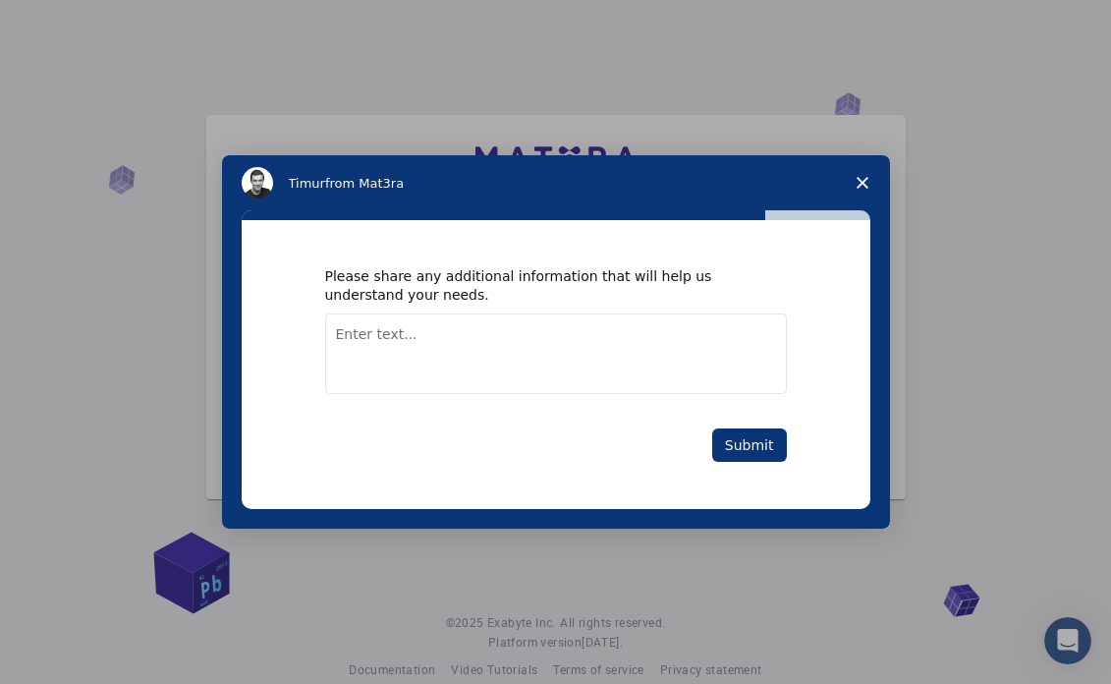
click at [562, 343] on textarea "Enter text..." at bounding box center [556, 353] width 462 height 81
type textarea "a"
type textarea "no"
click at [768, 444] on button "Submit" at bounding box center [749, 444] width 75 height 33
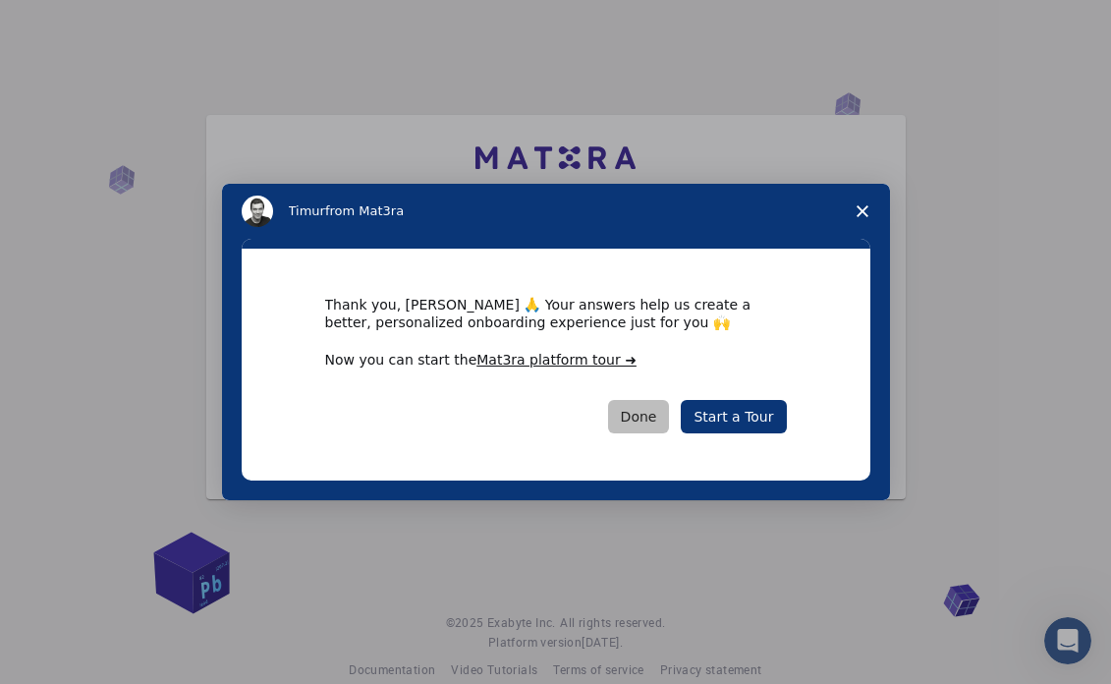
click at [659, 414] on button "Done" at bounding box center [639, 416] width 62 height 33
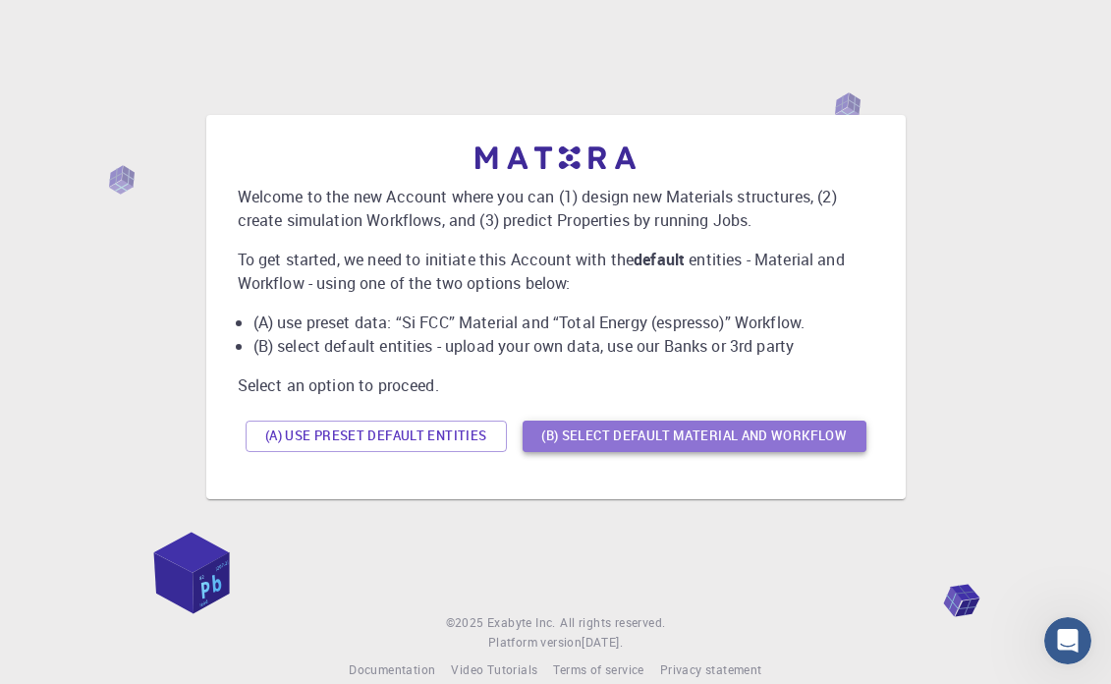
click at [711, 442] on button "(B) Select default material and workflow" at bounding box center [695, 436] width 344 height 31
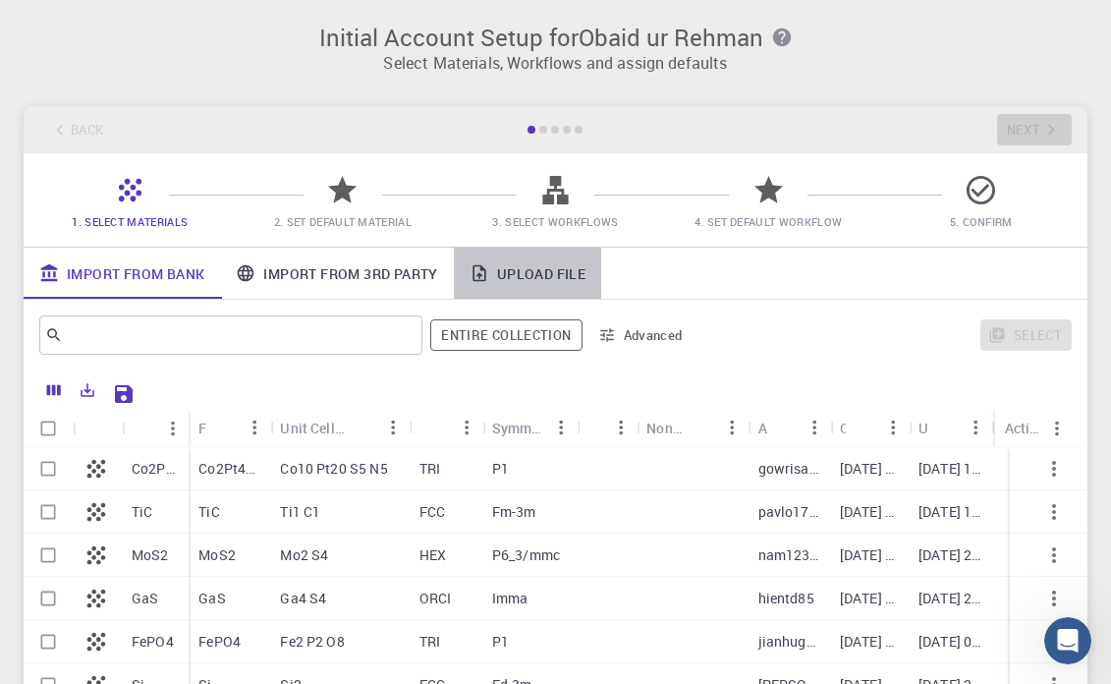
click at [550, 276] on link "Upload File" at bounding box center [527, 273] width 147 height 51
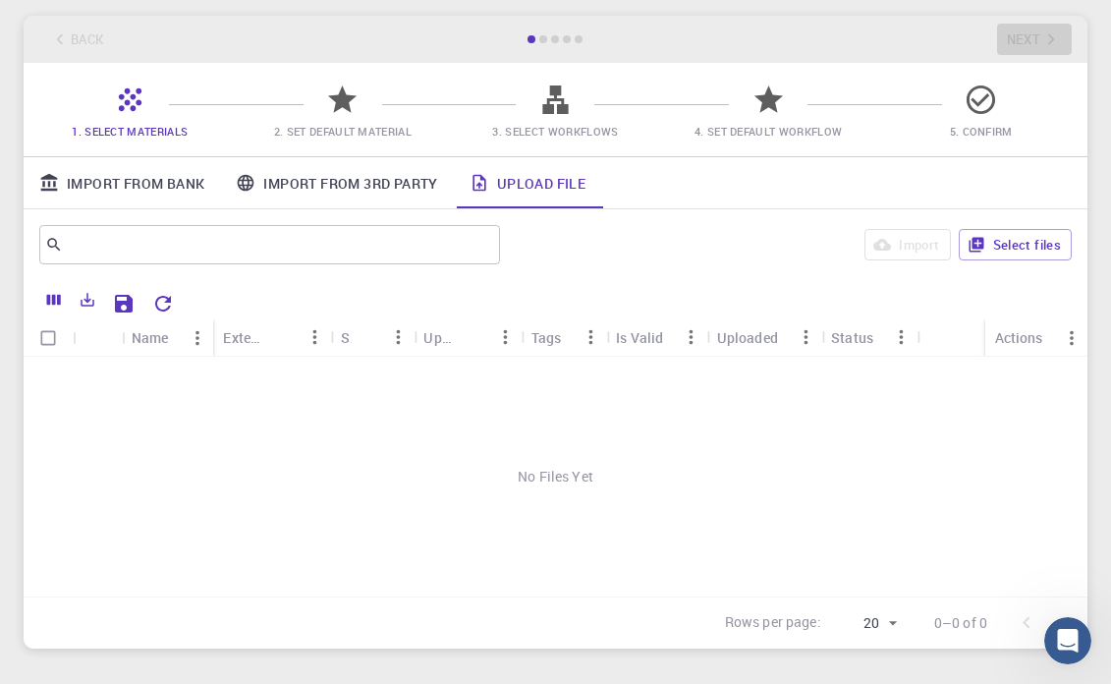
scroll to position [91, 0]
click at [1020, 250] on button "Select files" at bounding box center [1015, 243] width 113 height 31
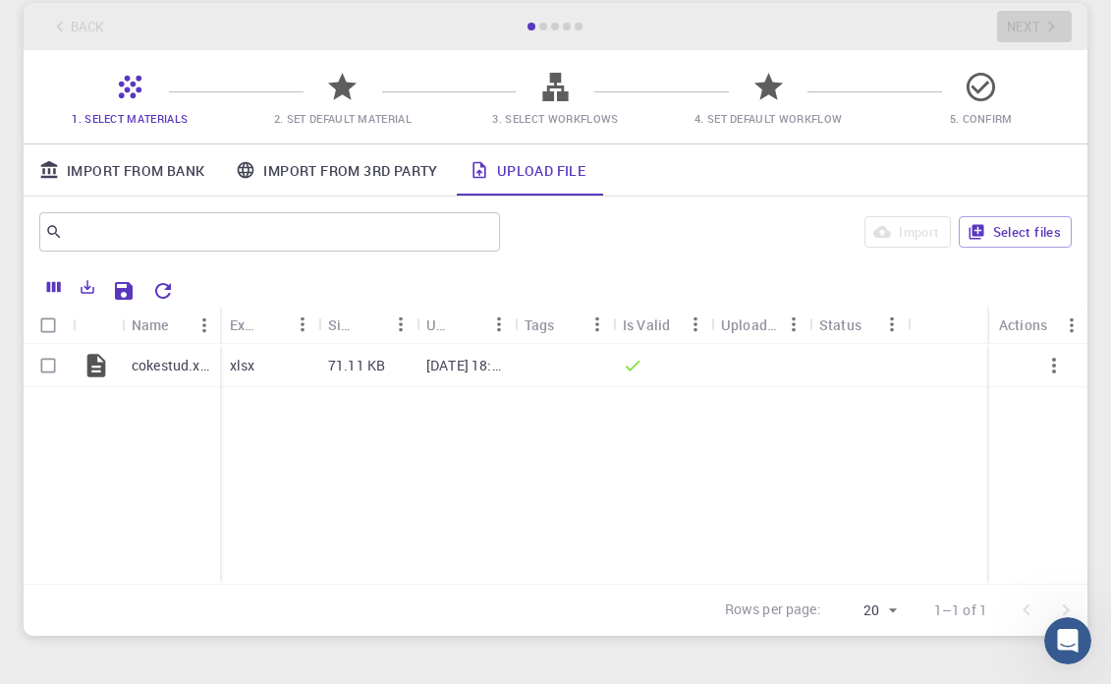
scroll to position [0, 0]
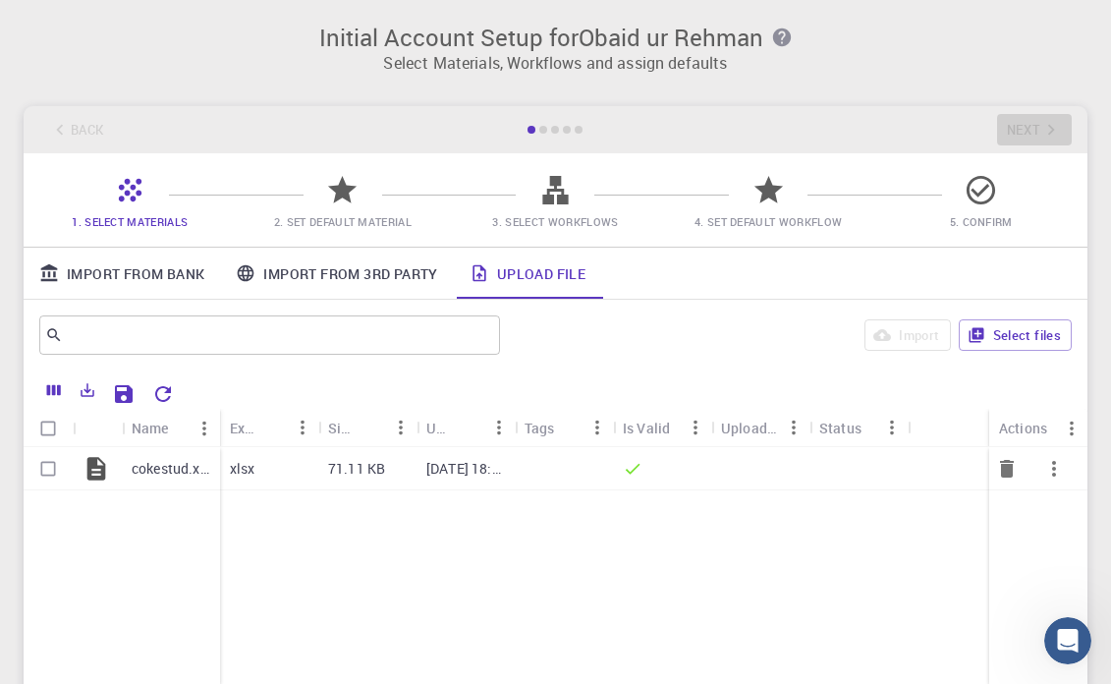
click at [47, 471] on input "Select row" at bounding box center [47, 468] width 37 height 37
checkbox input "true"
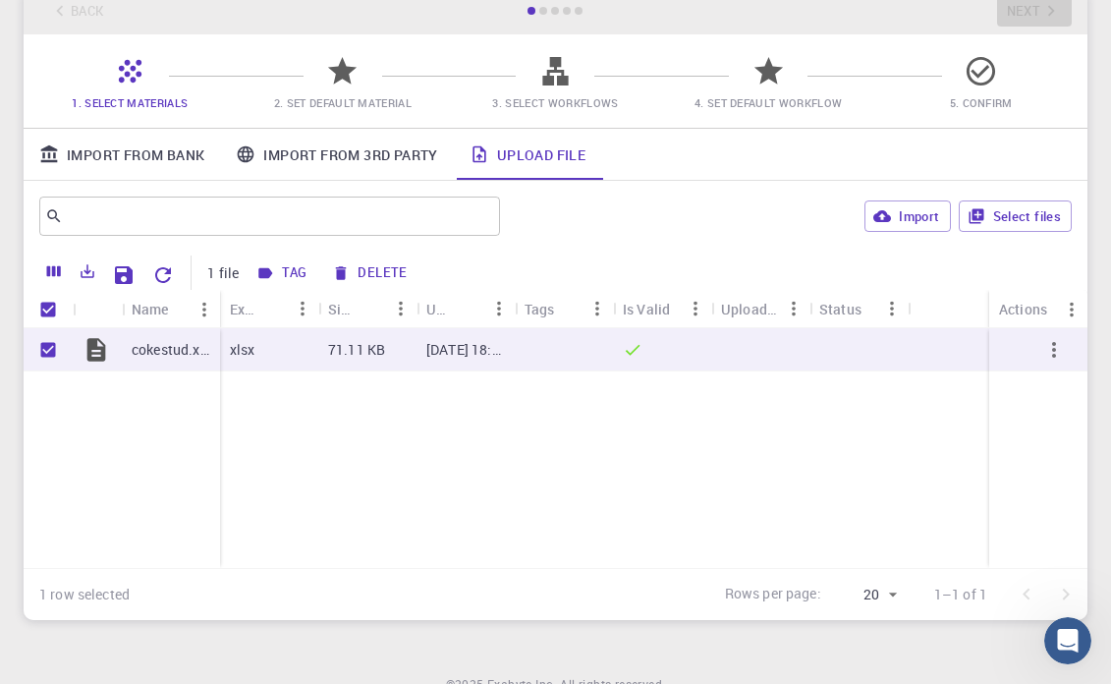
scroll to position [118, 0]
click at [1050, 354] on icon "button" at bounding box center [1055, 351] width 24 height 24
click at [1054, 408] on span "Expand" at bounding box center [1067, 405] width 42 height 20
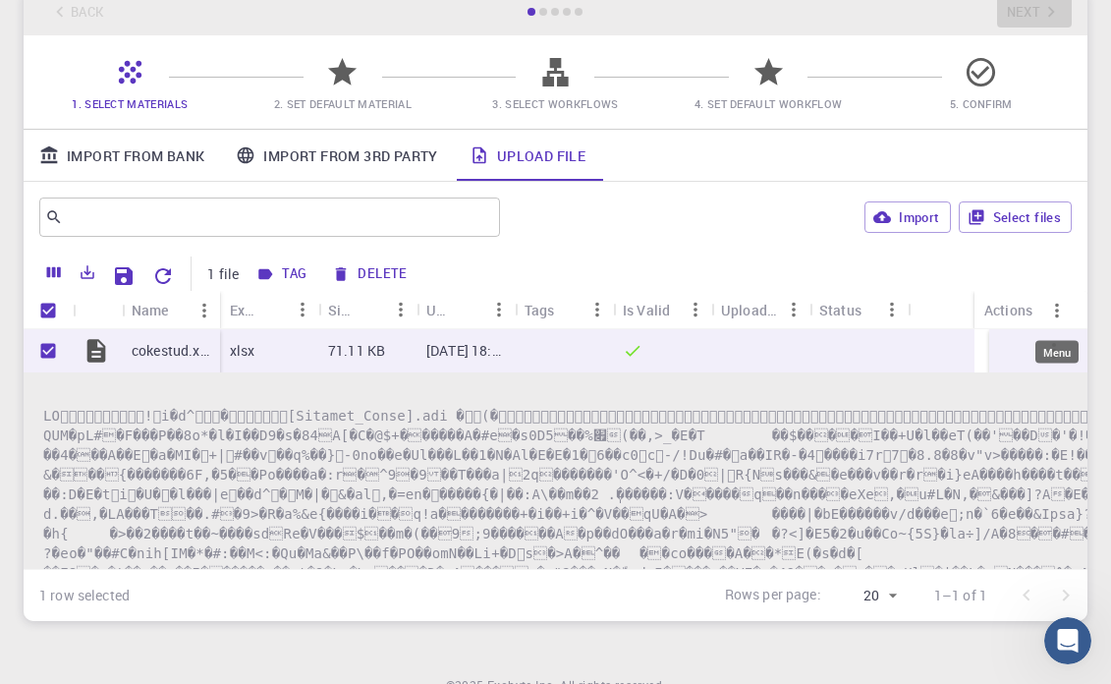
click at [1038, 354] on div "Menu" at bounding box center [1057, 352] width 43 height 23
click at [1053, 350] on icon "button" at bounding box center [1055, 351] width 4 height 16
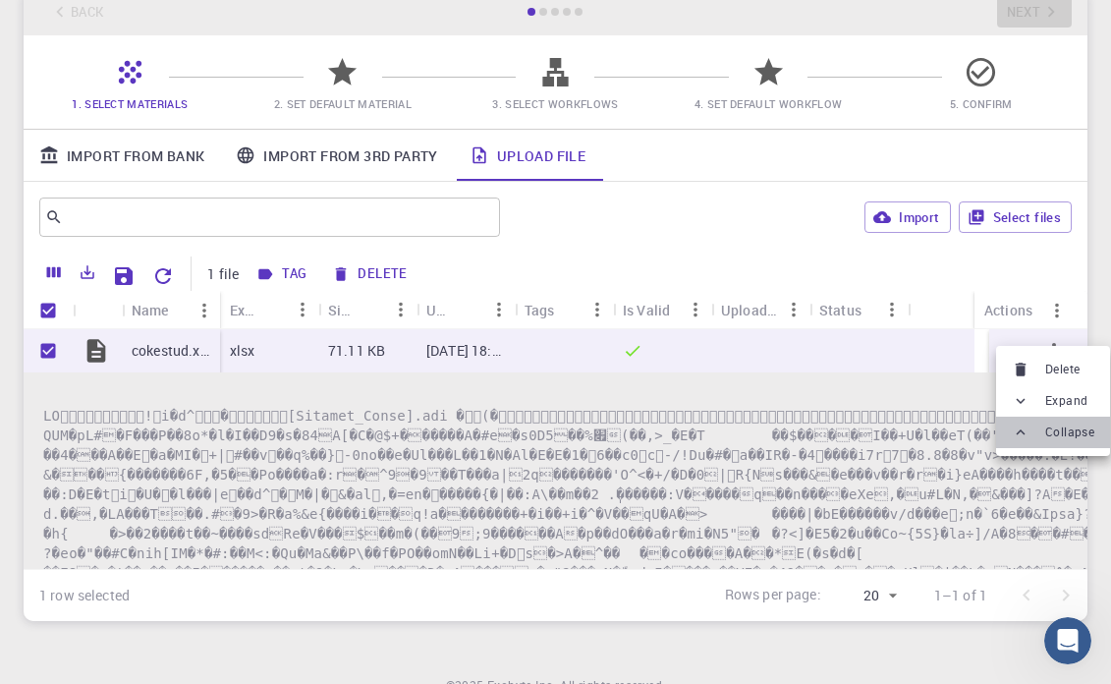
click at [1061, 421] on li "Collapse" at bounding box center [1053, 432] width 114 height 31
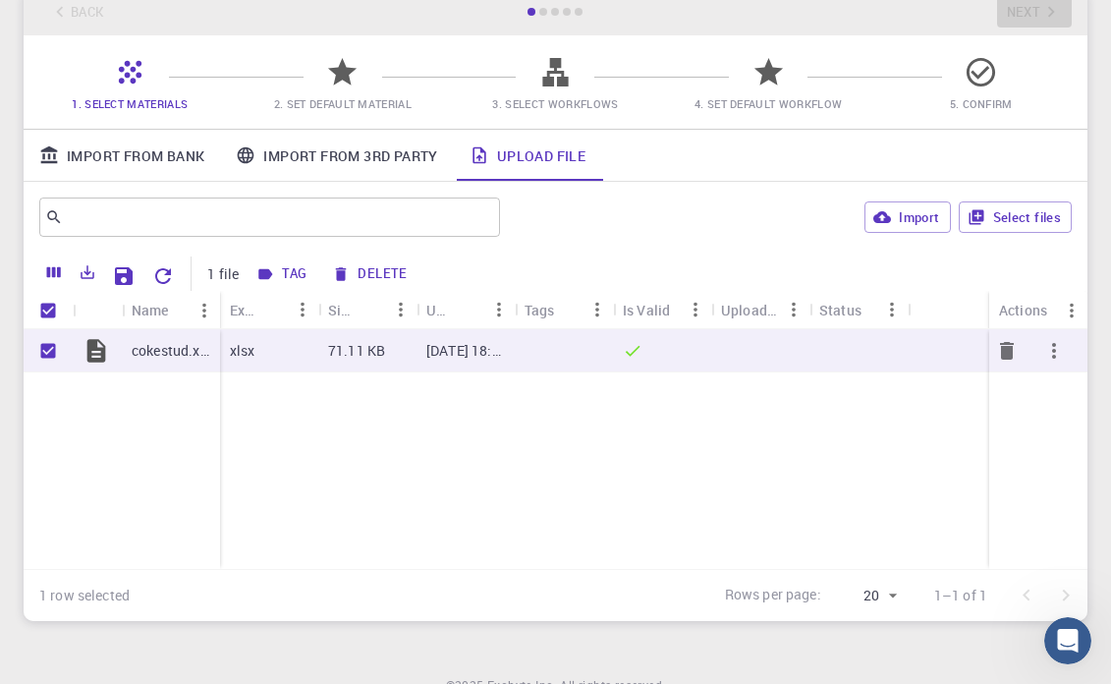
click at [157, 362] on div "cokestud.xlsx" at bounding box center [171, 350] width 98 height 43
click at [356, 98] on span "2. Set Default Material" at bounding box center [343, 103] width 138 height 15
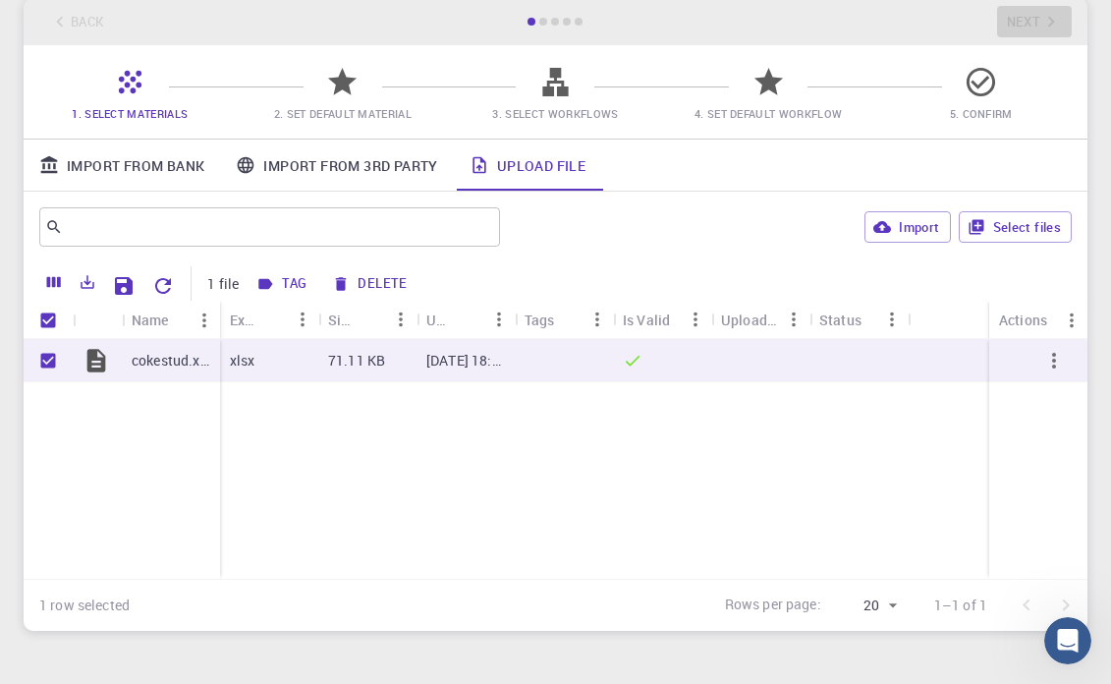
scroll to position [0, 0]
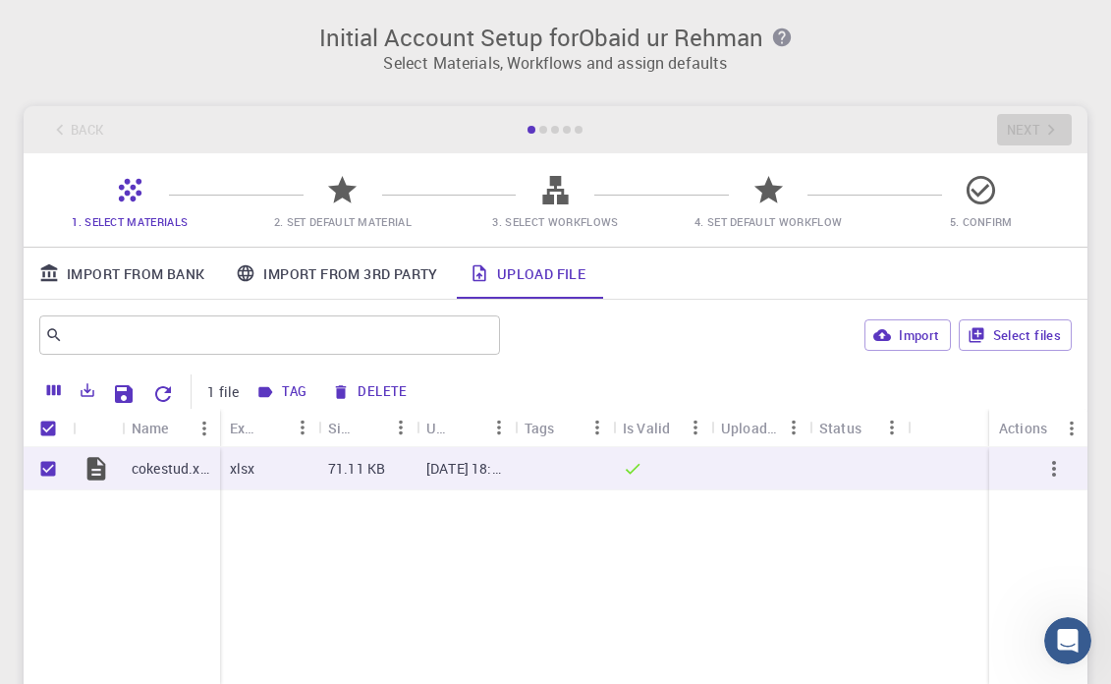
click at [1038, 134] on div "Back Next" at bounding box center [556, 129] width 1064 height 47
click at [49, 470] on input "Unselect row" at bounding box center [47, 468] width 37 height 37
checkbox input "false"
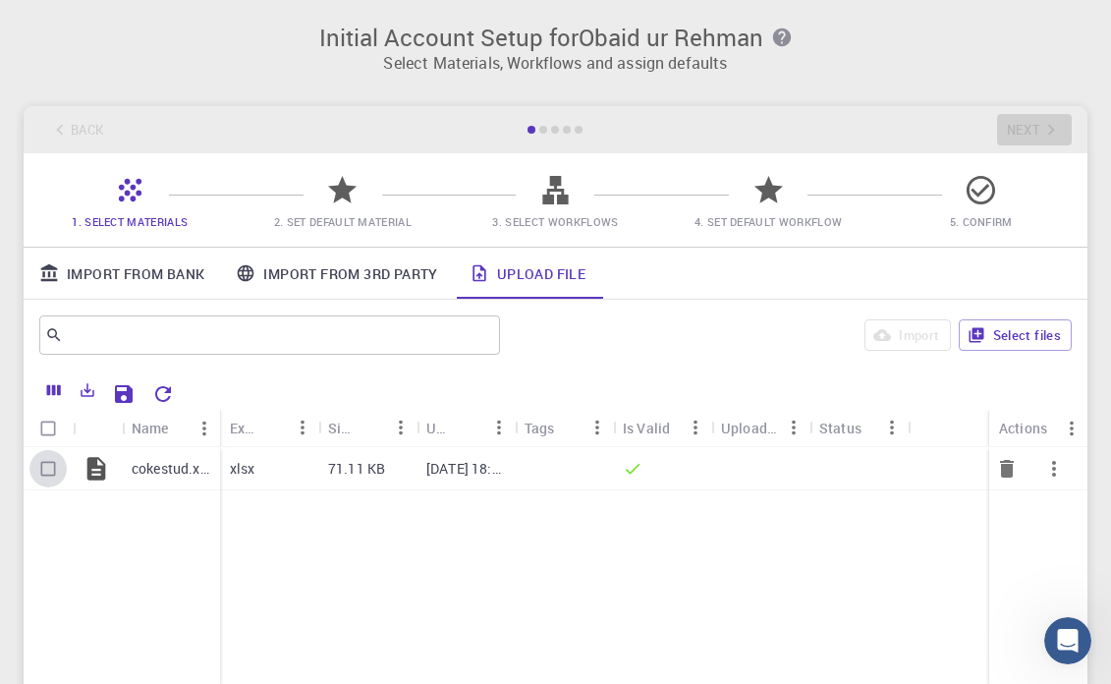
click at [49, 470] on input "Select row" at bounding box center [47, 468] width 37 height 37
checkbox input "true"
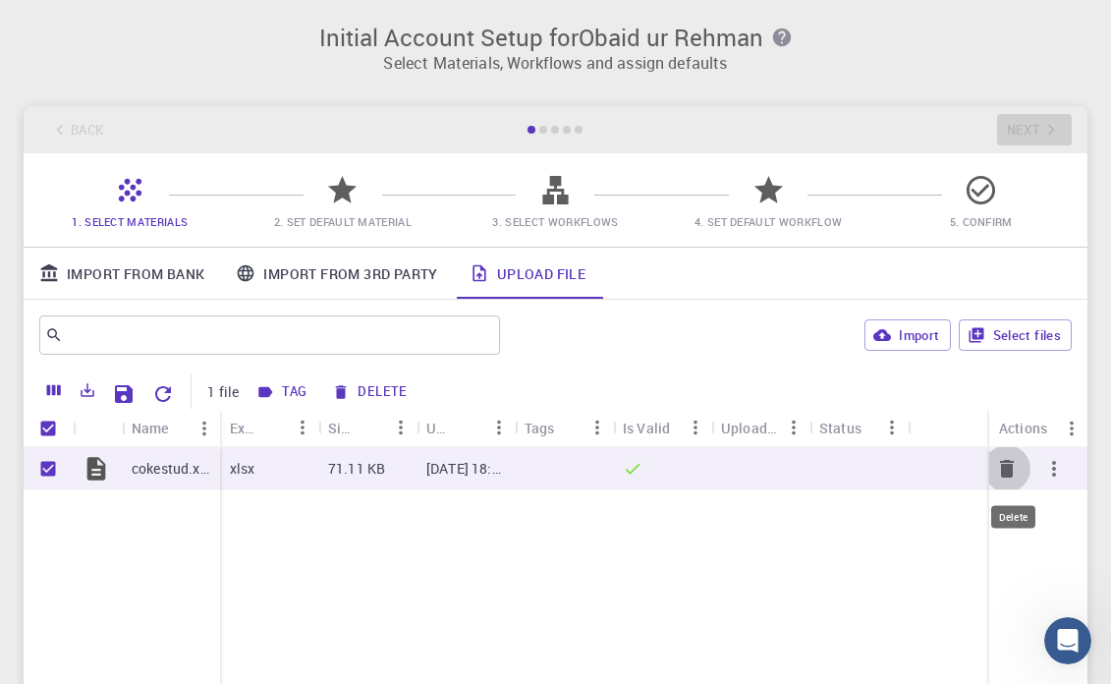
click at [1006, 472] on icon "Delete" at bounding box center [1007, 469] width 14 height 18
checkbox input "false"
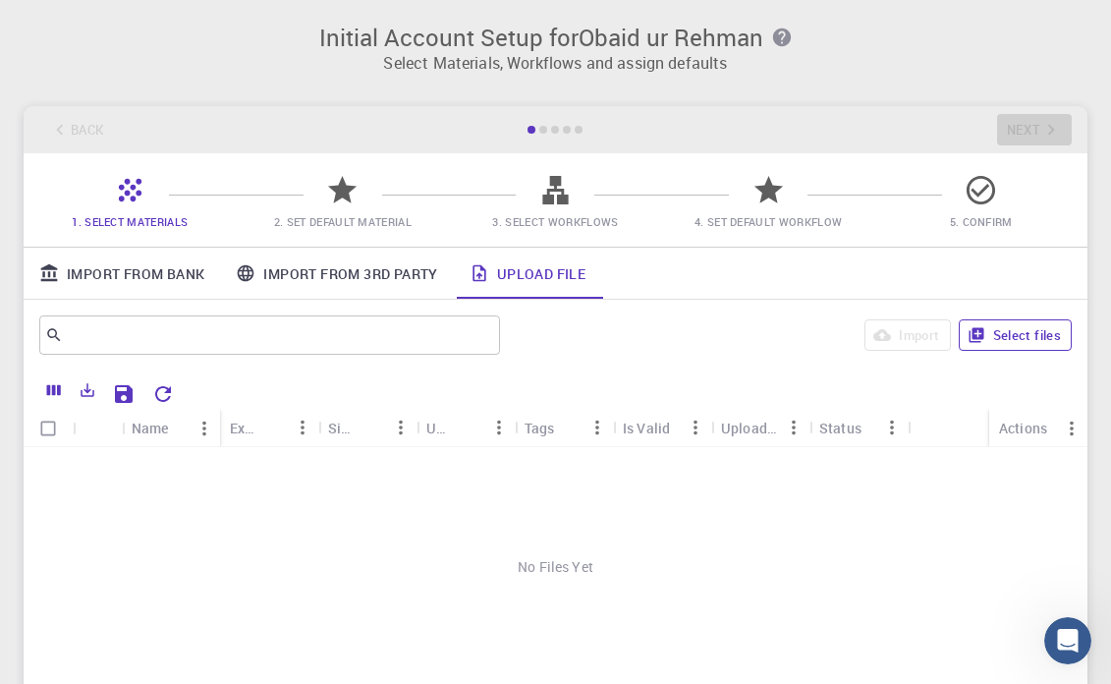
click at [1016, 325] on button "Select files" at bounding box center [1015, 334] width 113 height 31
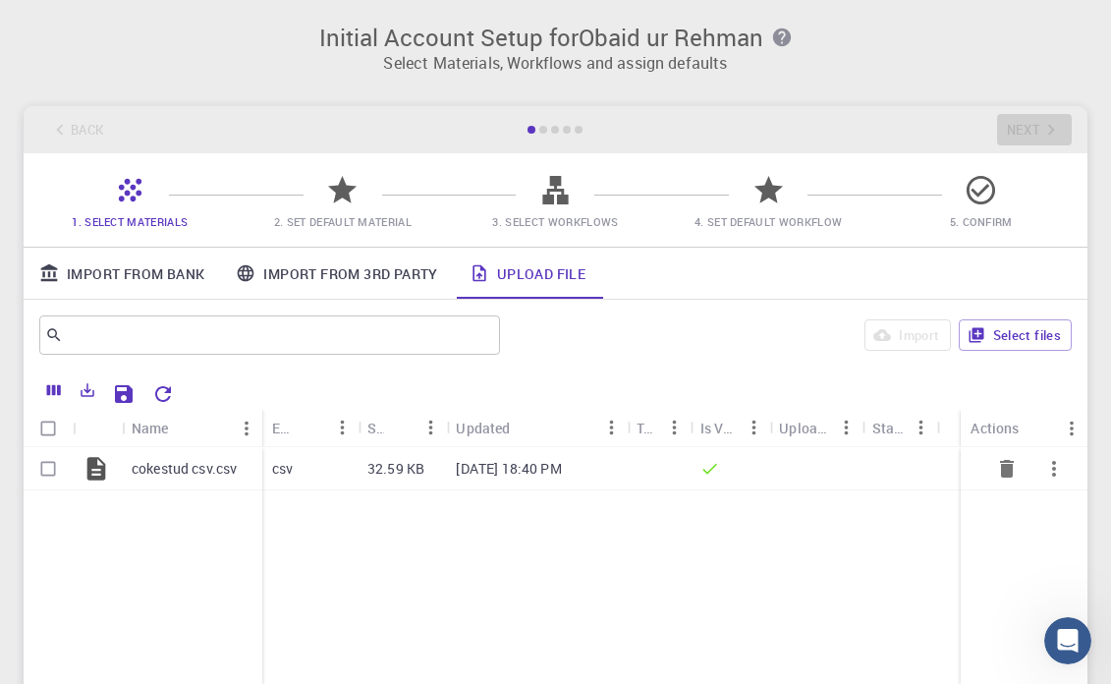
click at [48, 474] on input "Select row" at bounding box center [47, 468] width 37 height 37
checkbox input "true"
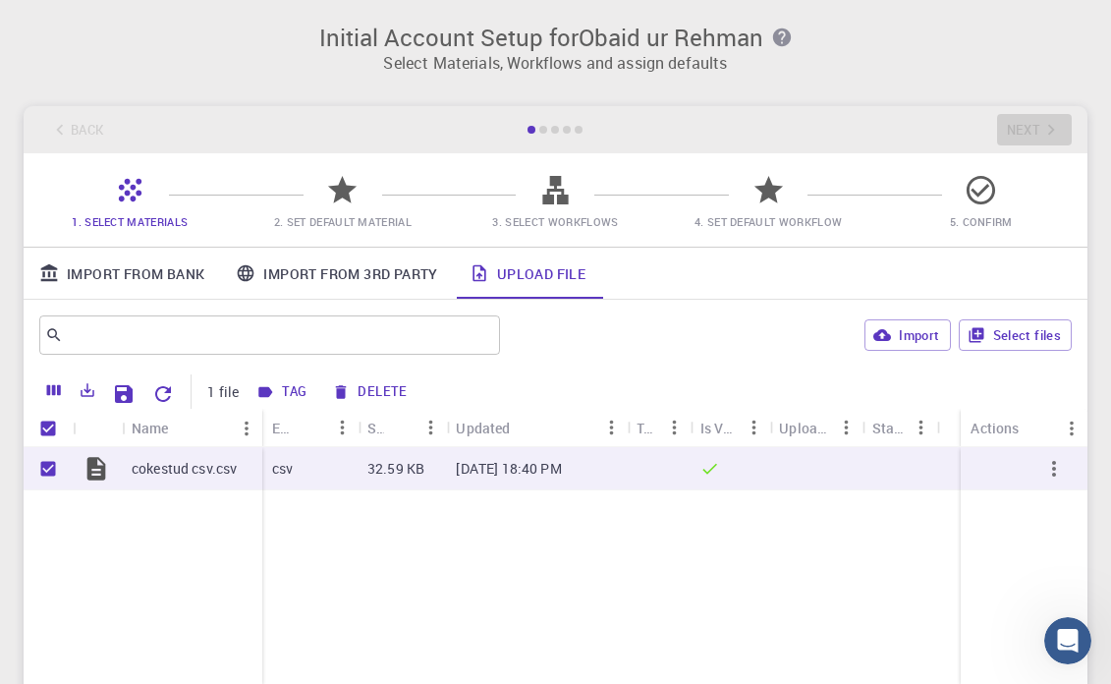
click at [134, 220] on span "1. Select Materials" at bounding box center [130, 221] width 116 height 15
click at [126, 198] on icon at bounding box center [130, 190] width 34 height 34
click at [84, 128] on div "Back Next" at bounding box center [556, 129] width 1064 height 47
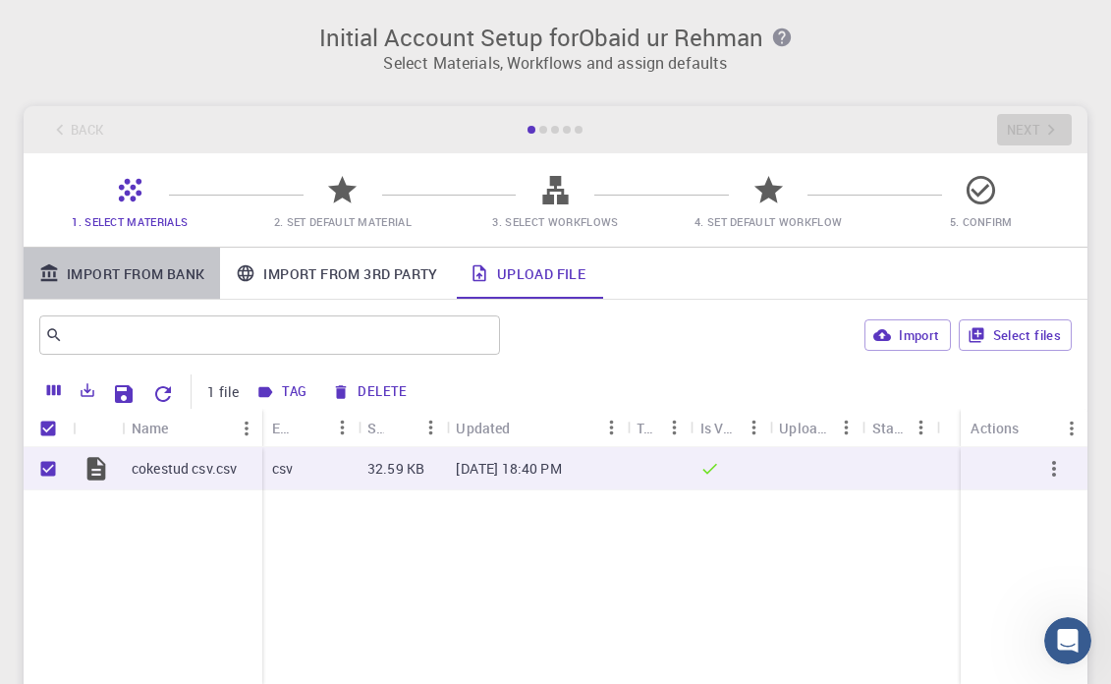
click at [148, 265] on link "Import From Bank" at bounding box center [122, 273] width 197 height 51
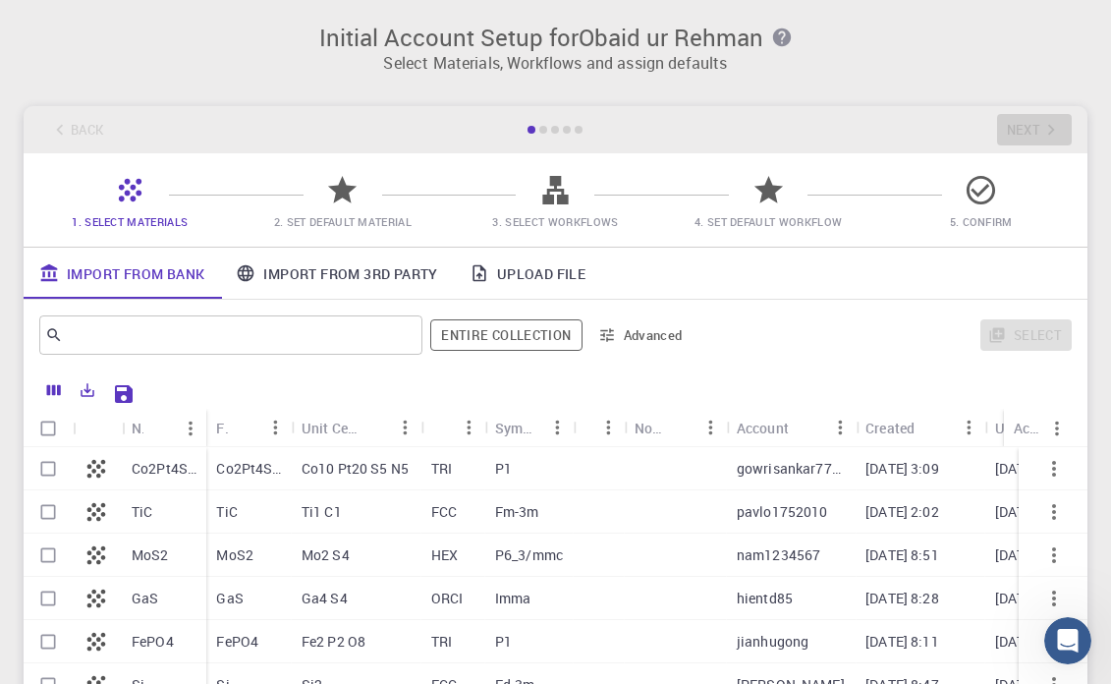
click at [318, 281] on link "Import From 3rd Party" at bounding box center [336, 273] width 233 height 51
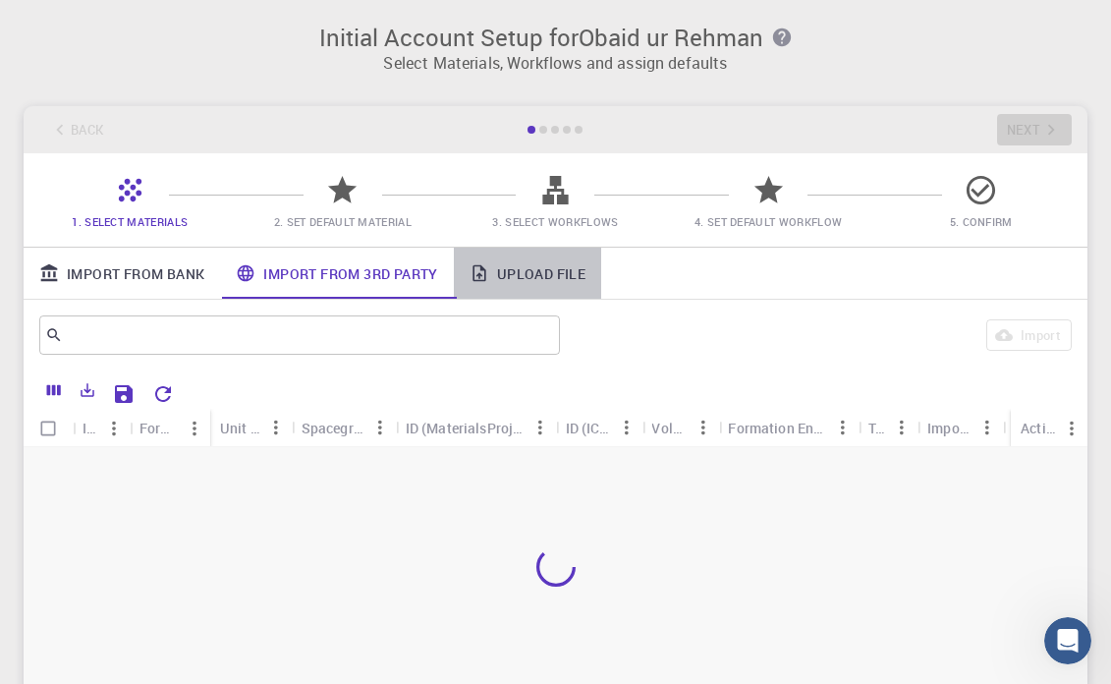
click at [561, 285] on link "Upload File" at bounding box center [527, 273] width 147 height 51
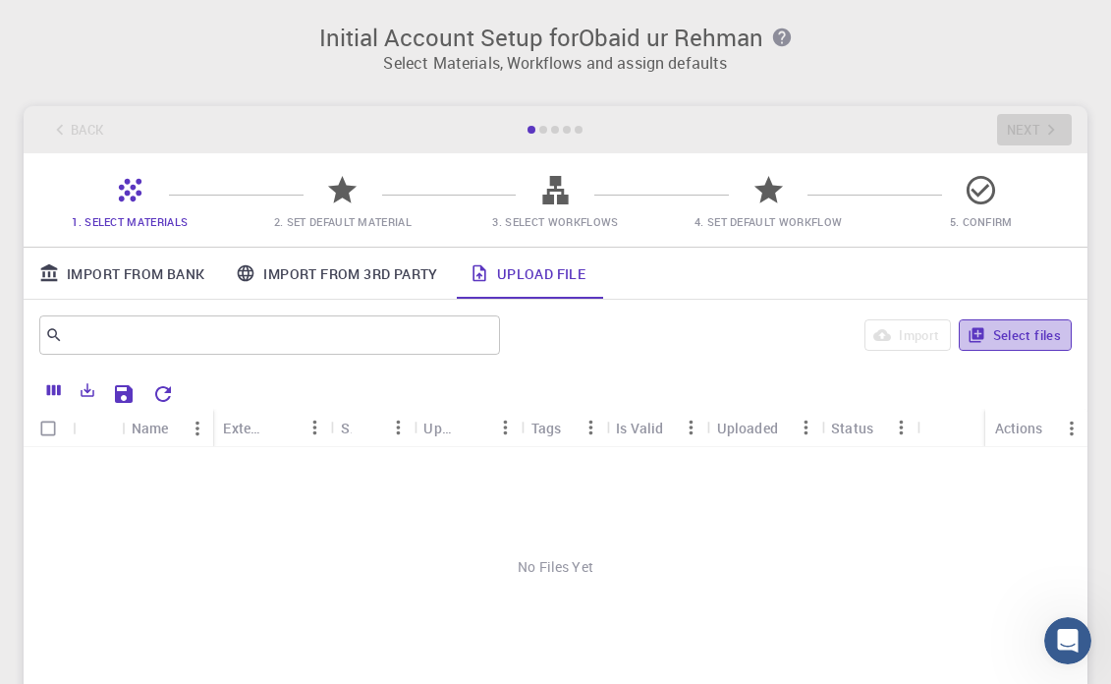
click at [1048, 339] on button "Select files" at bounding box center [1015, 334] width 113 height 31
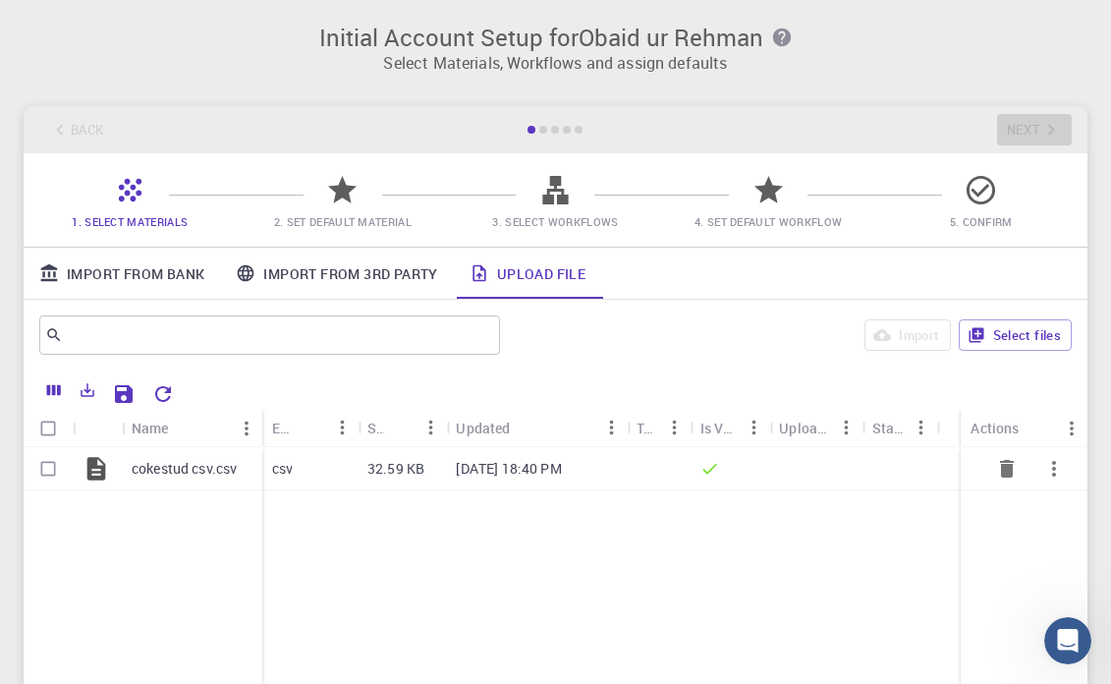
click at [204, 475] on p "cokestud csv.csv" at bounding box center [184, 469] width 105 height 20
click at [108, 476] on icon at bounding box center [97, 469] width 28 height 28
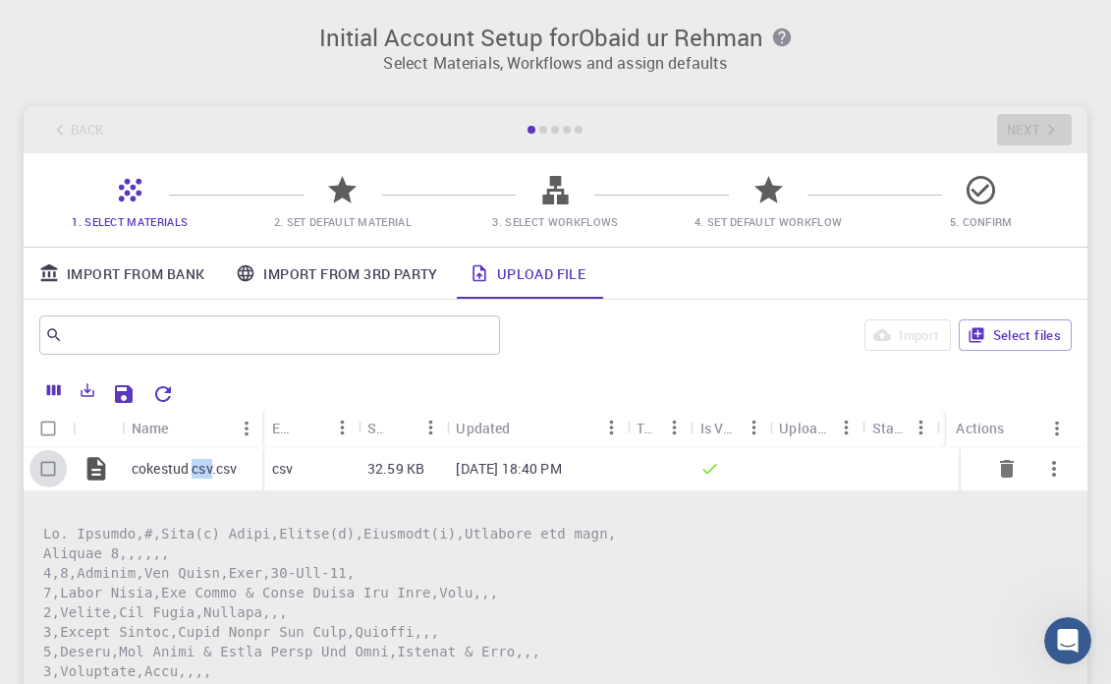
click at [54, 472] on input "Select row" at bounding box center [47, 468] width 37 height 37
checkbox input "true"
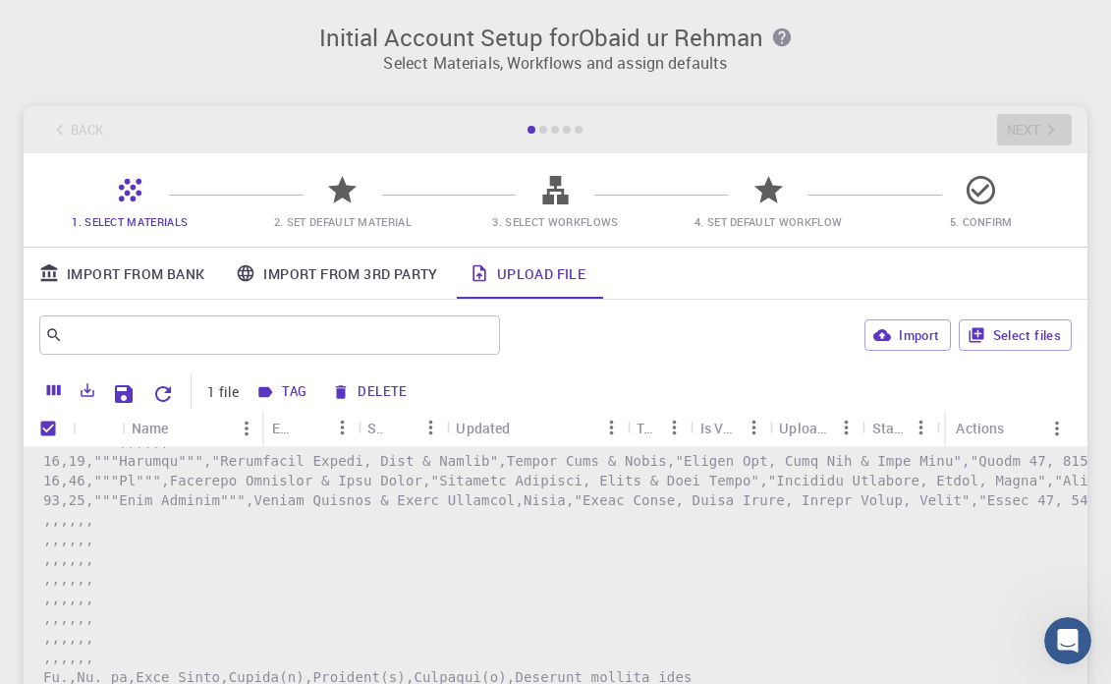
scroll to position [11687, 0]
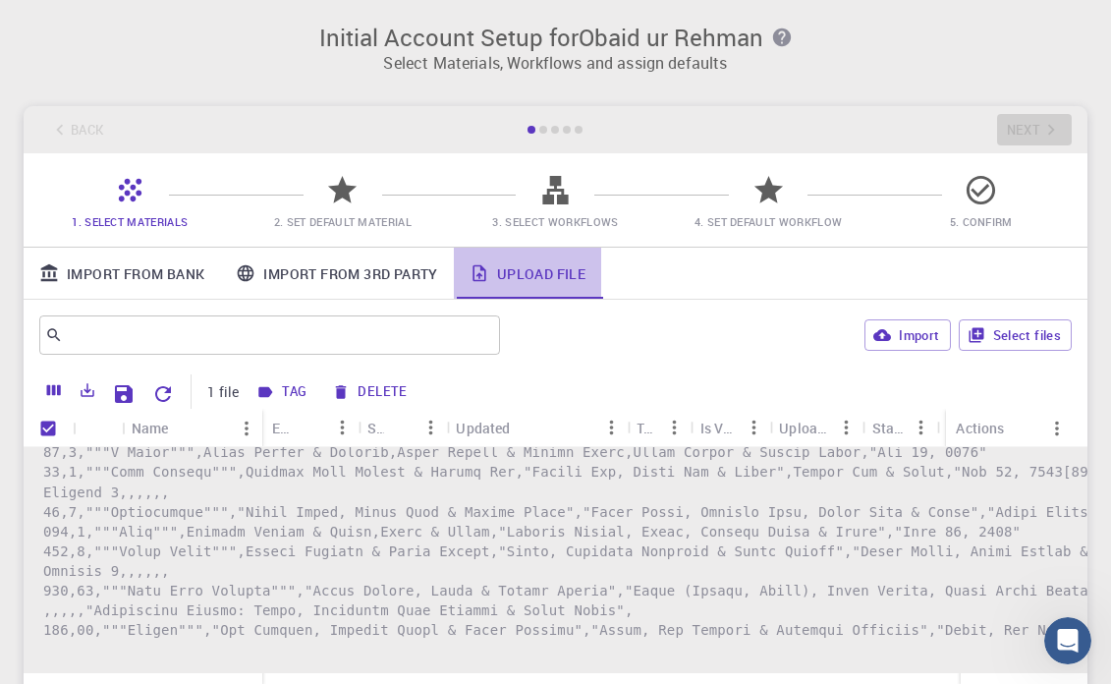
click at [554, 275] on link "Upload File" at bounding box center [527, 273] width 147 height 51
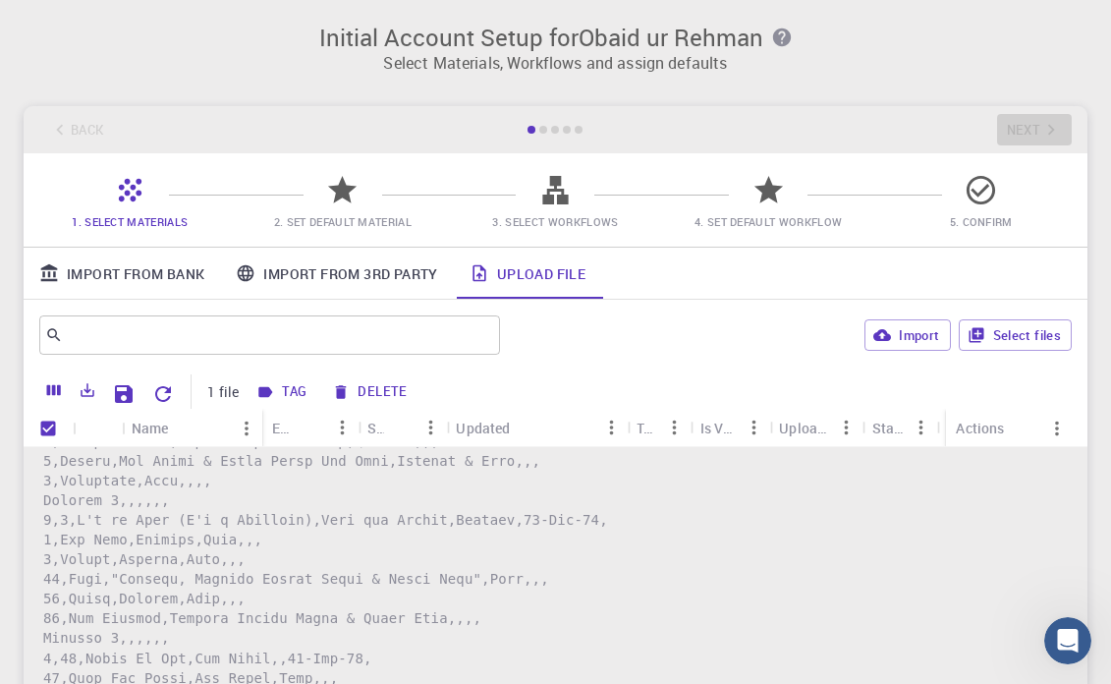
scroll to position [0, 0]
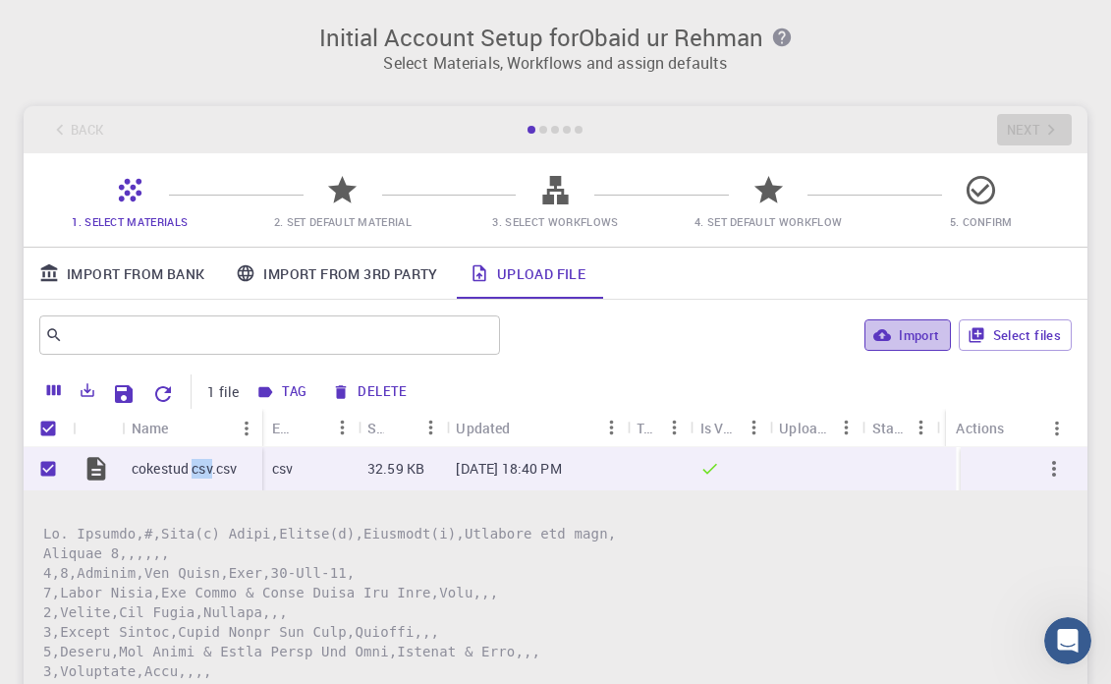
click at [904, 338] on button "Import" at bounding box center [907, 334] width 85 height 31
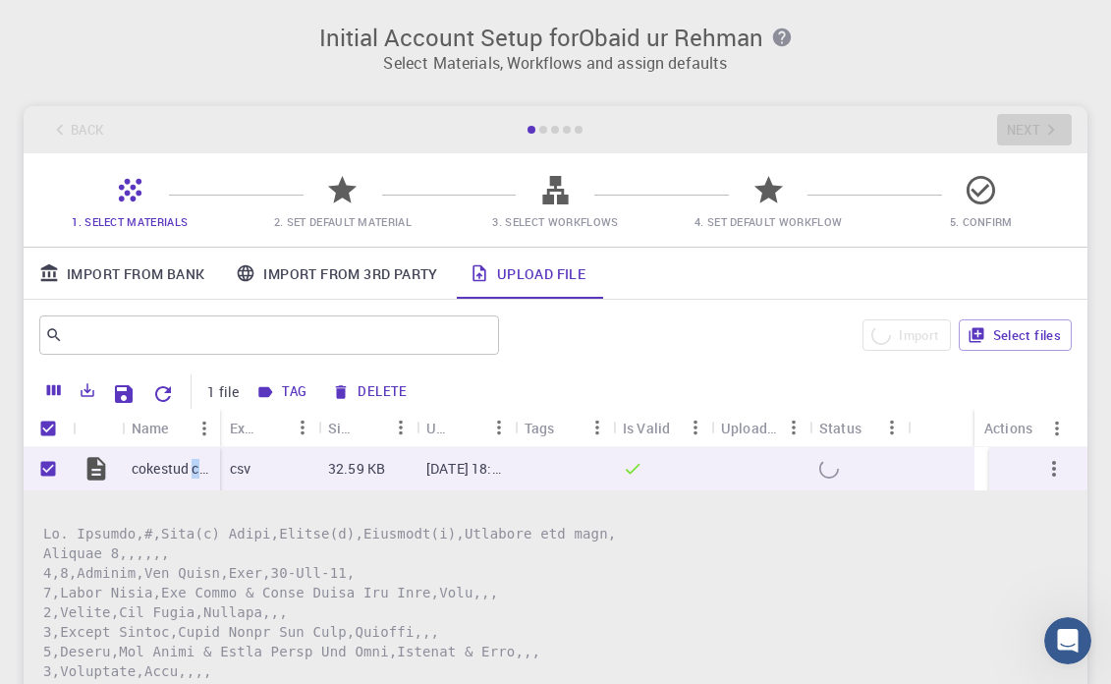
checkbox input "false"
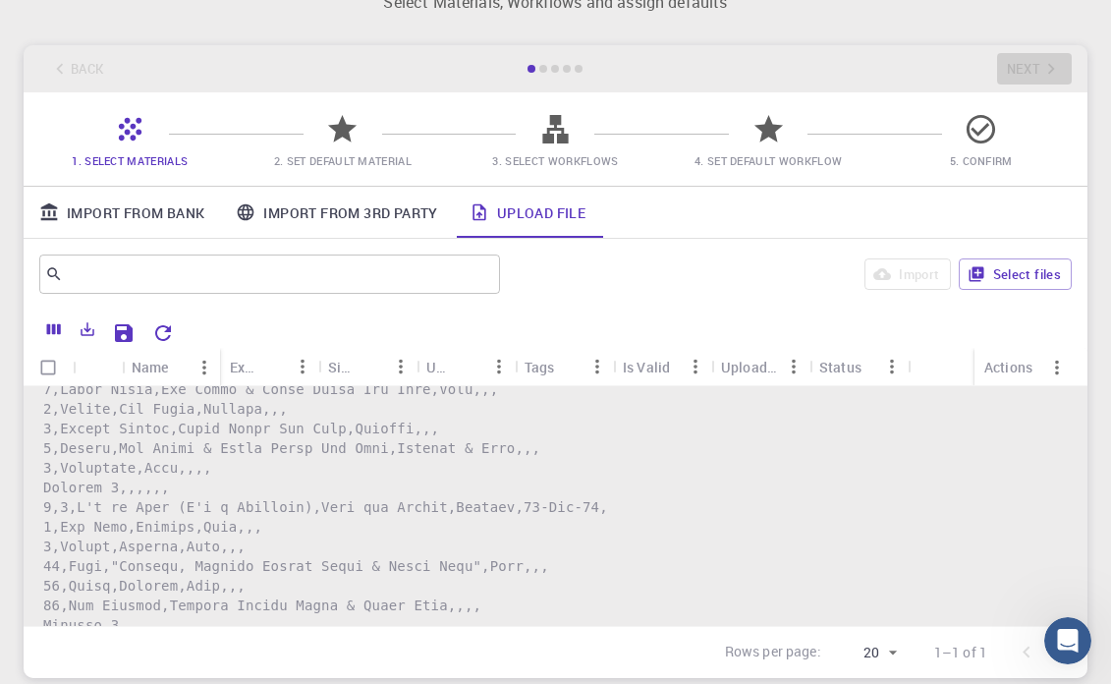
scroll to position [159, 0]
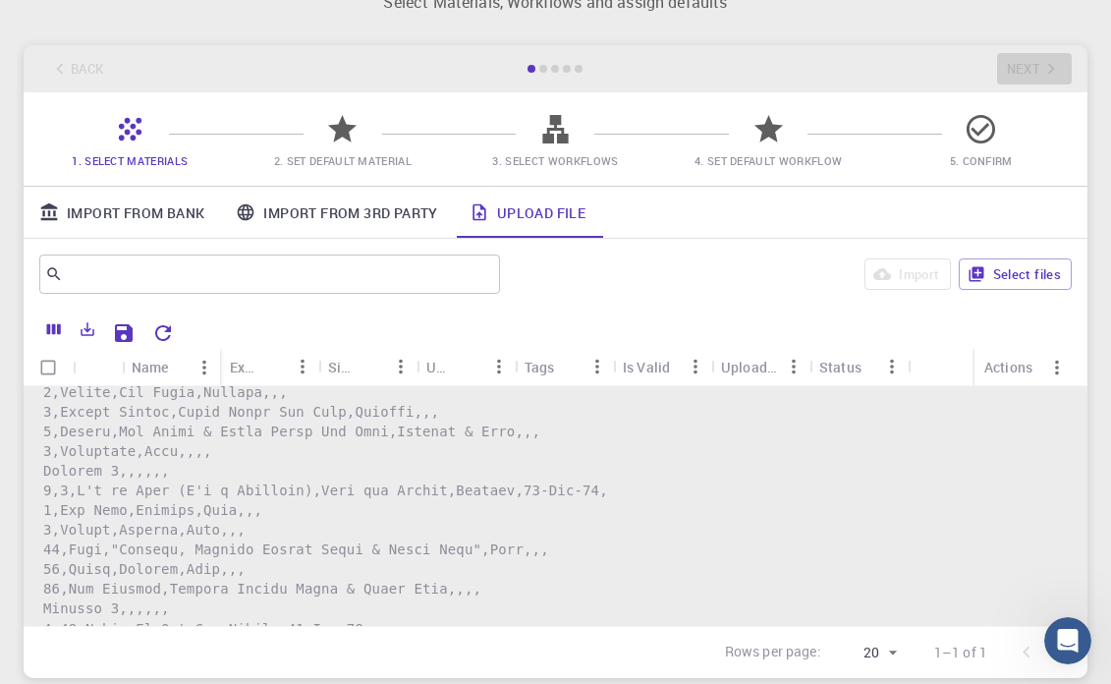
click at [48, 370] on input "Select all rows" at bounding box center [47, 367] width 37 height 37
checkbox input "true"
click at [907, 279] on button "Import" at bounding box center [907, 273] width 85 height 31
checkbox input "false"
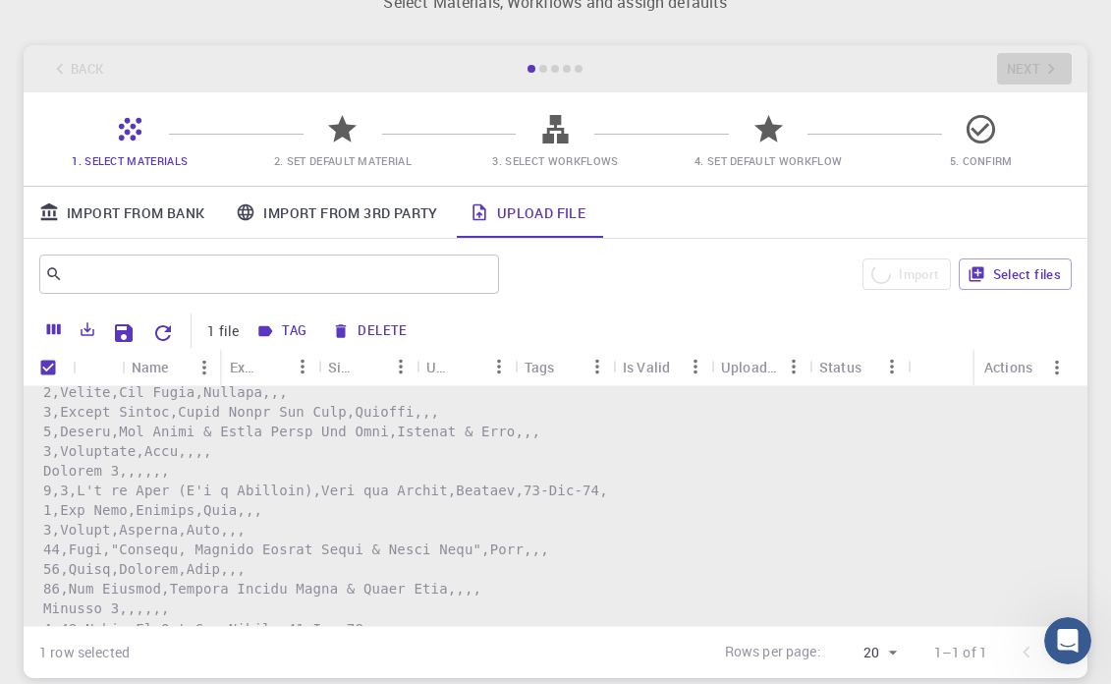
checkbox input "false"
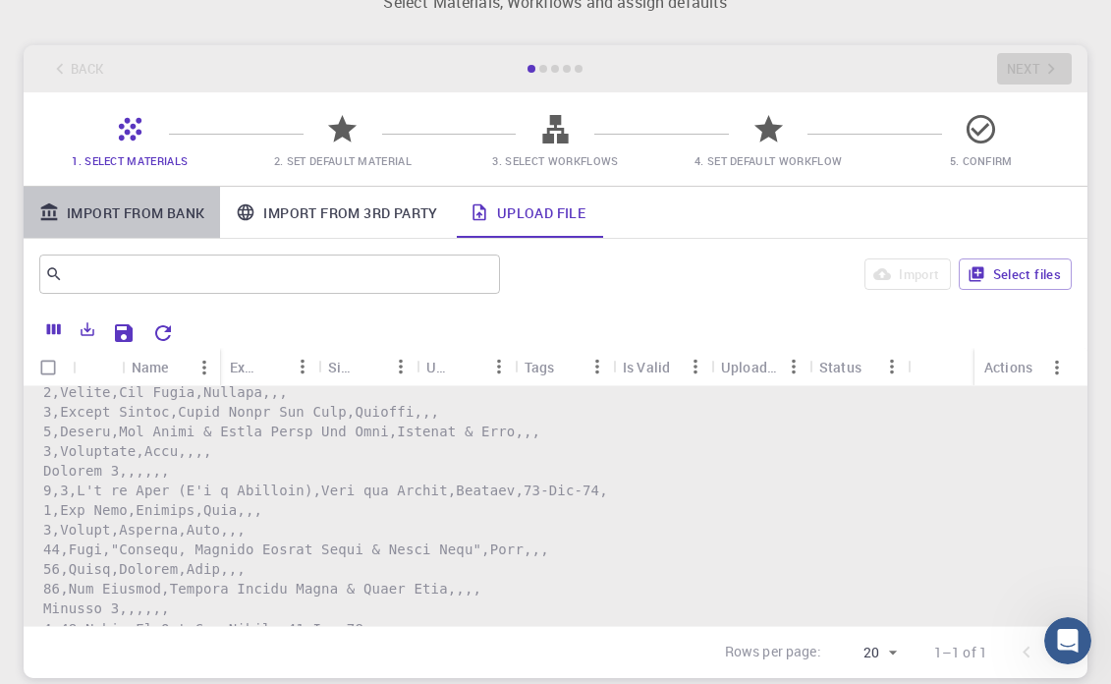
click at [183, 215] on link "Import From Bank" at bounding box center [122, 212] width 197 height 51
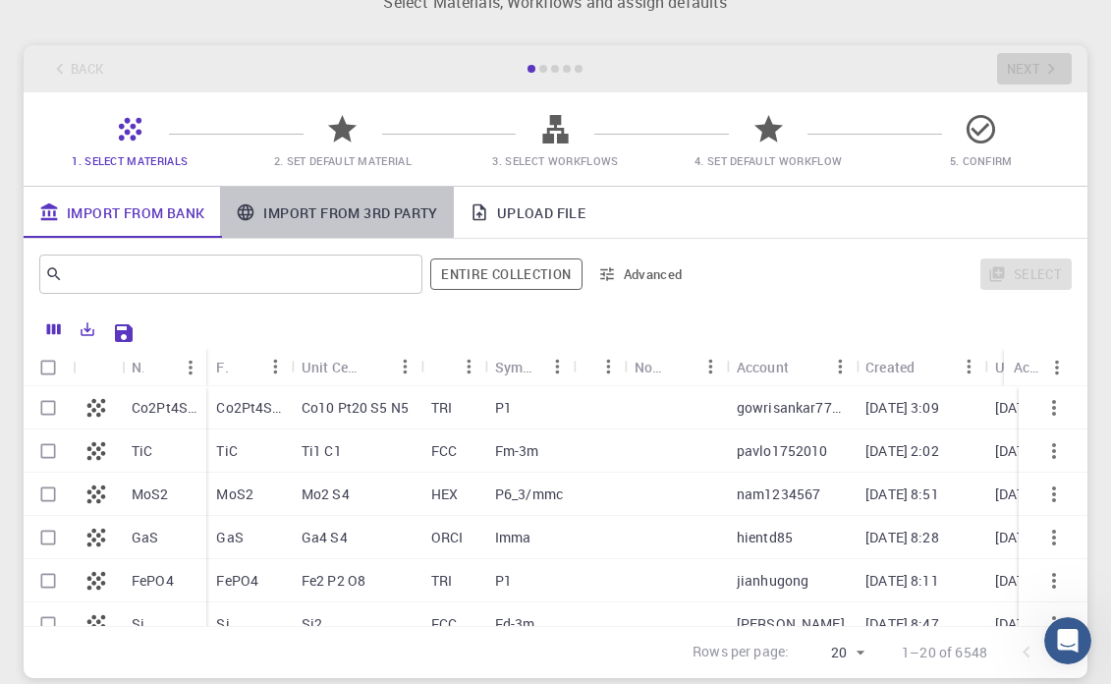
click at [325, 215] on link "Import From 3rd Party" at bounding box center [336, 212] width 233 height 51
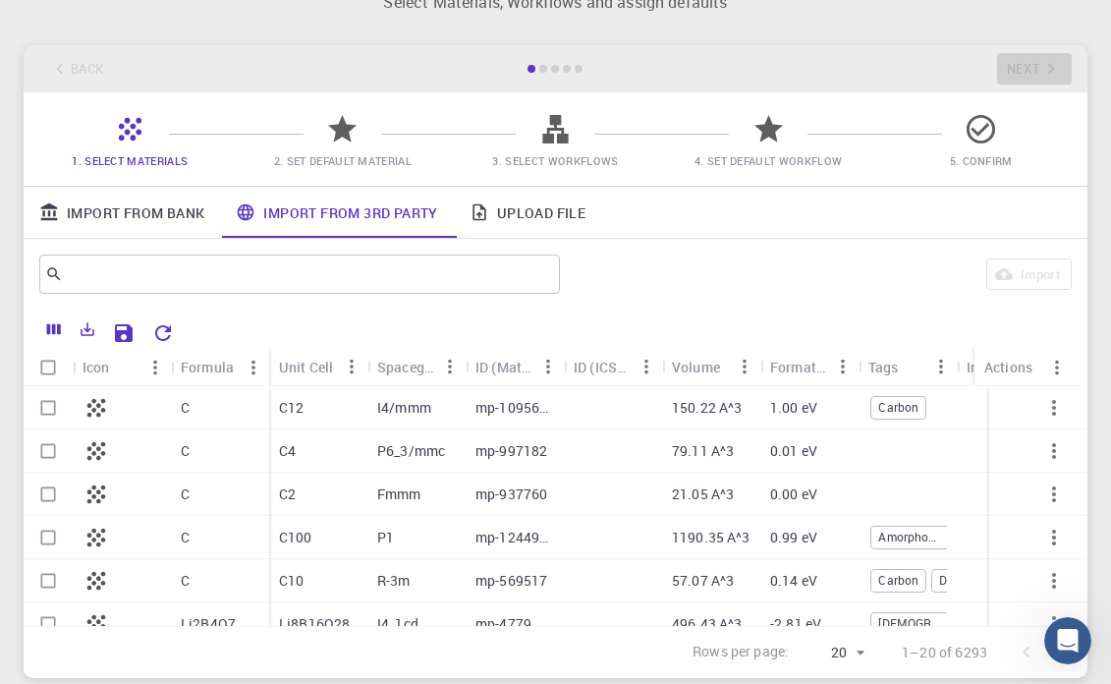
click at [521, 212] on link "Upload File" at bounding box center [527, 212] width 147 height 51
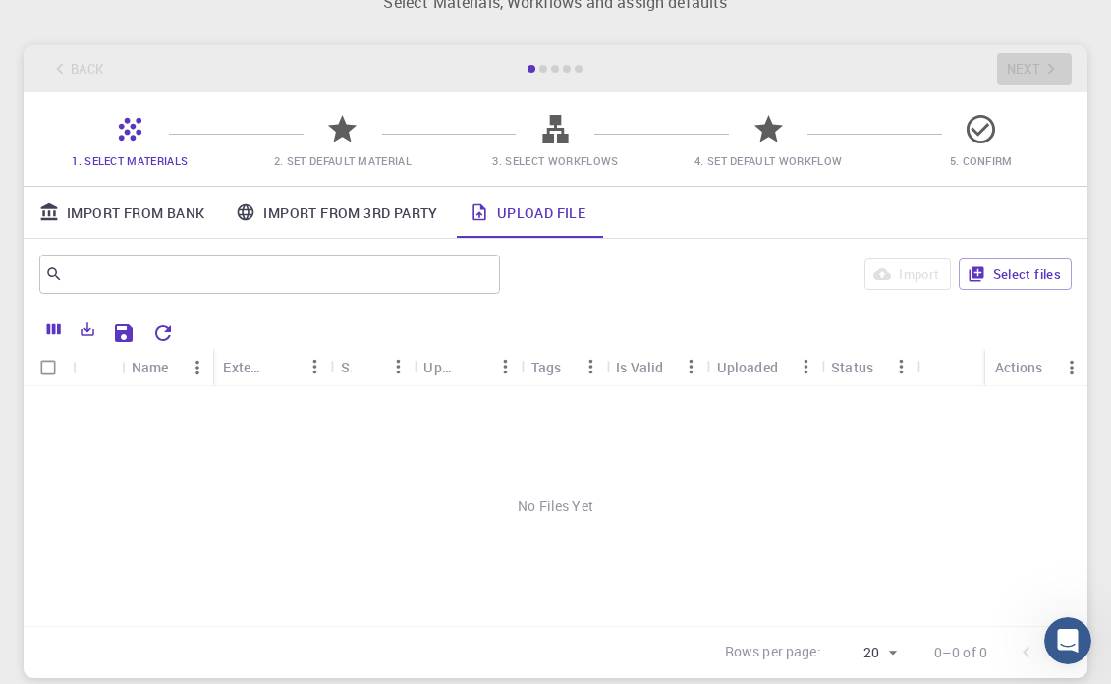
scroll to position [0, 0]
